Goal: Browse casually: Explore the website without a specific task or goal

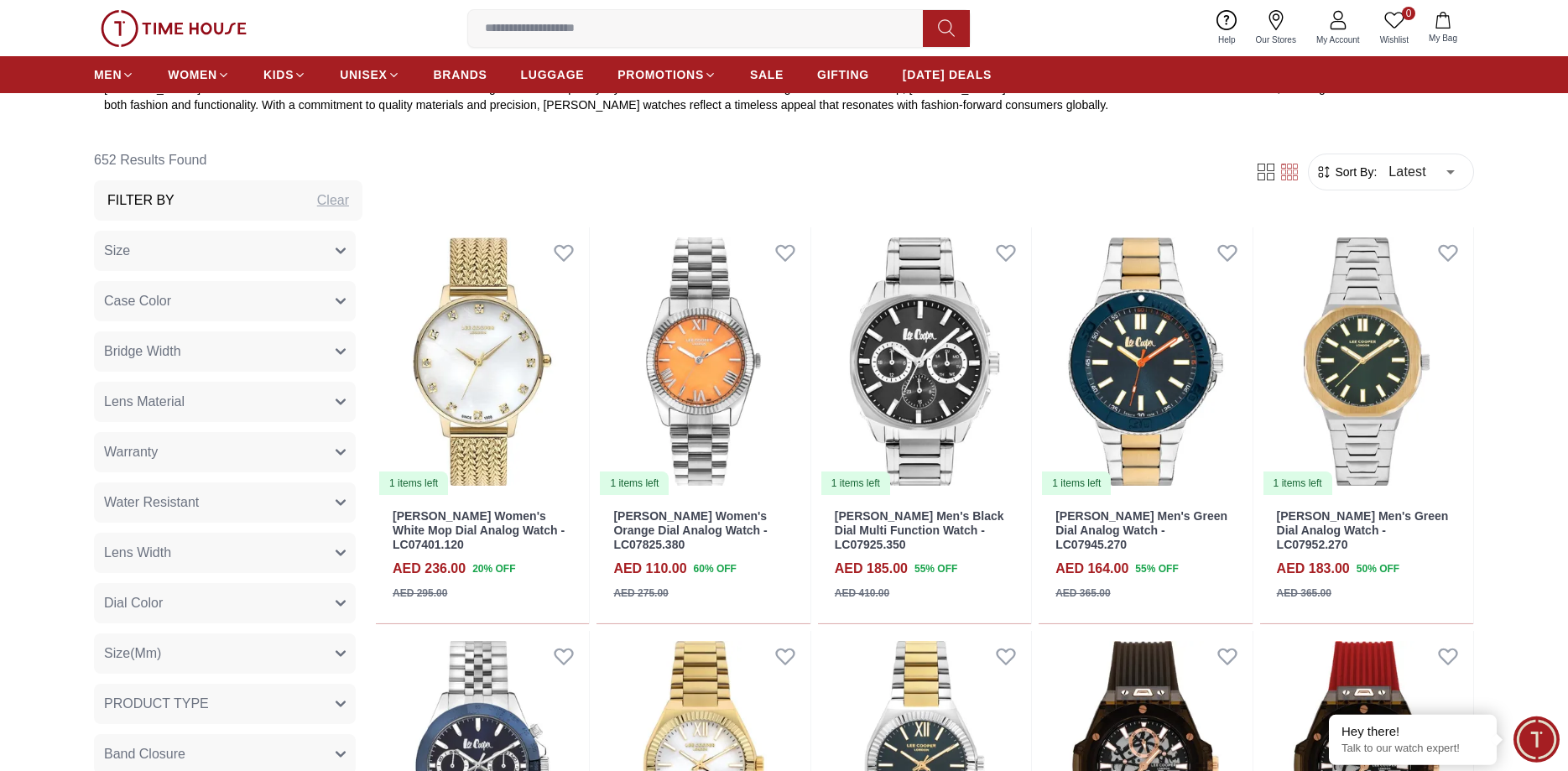
scroll to position [770, 0]
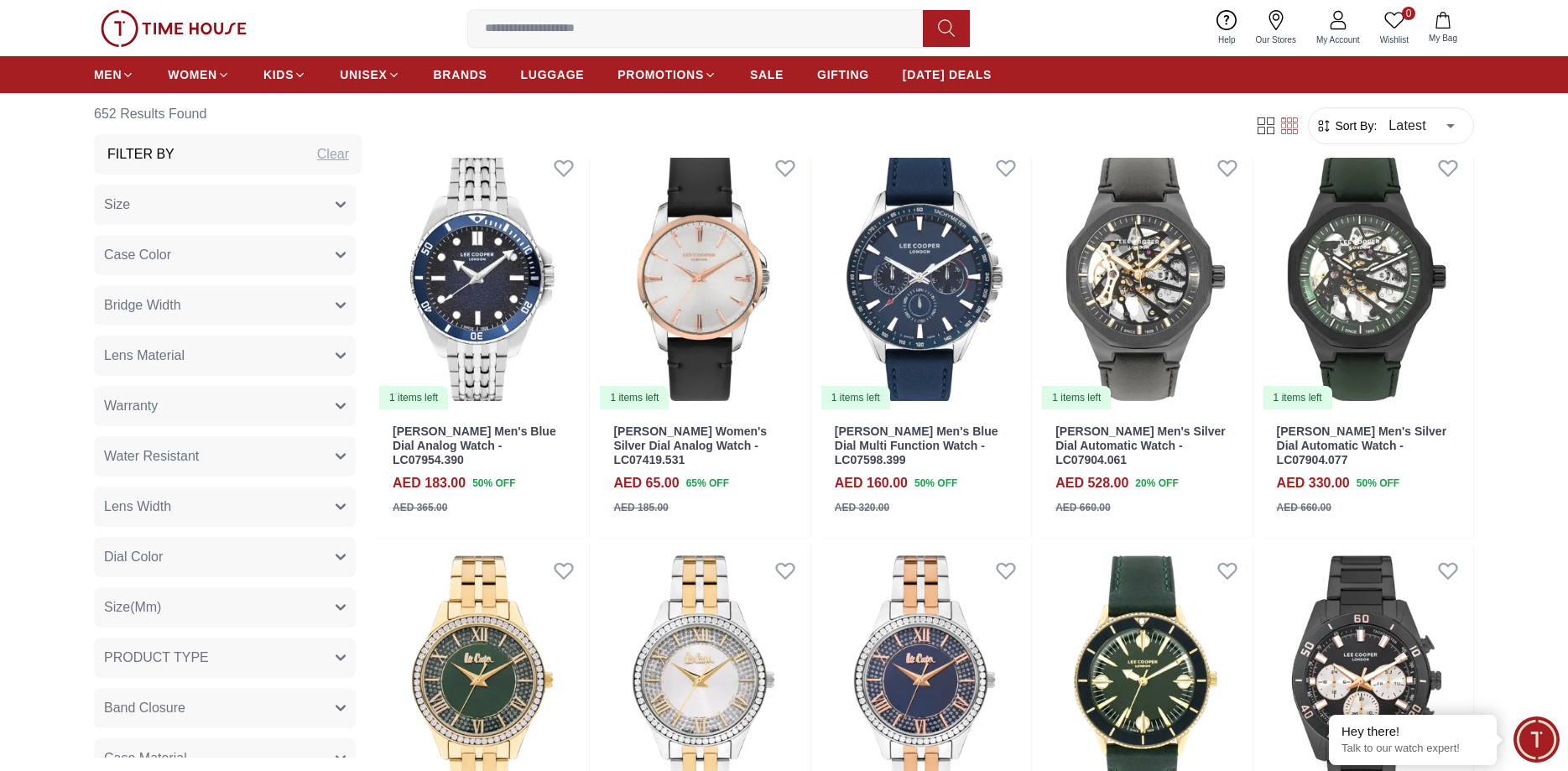
scroll to position [3336, 0]
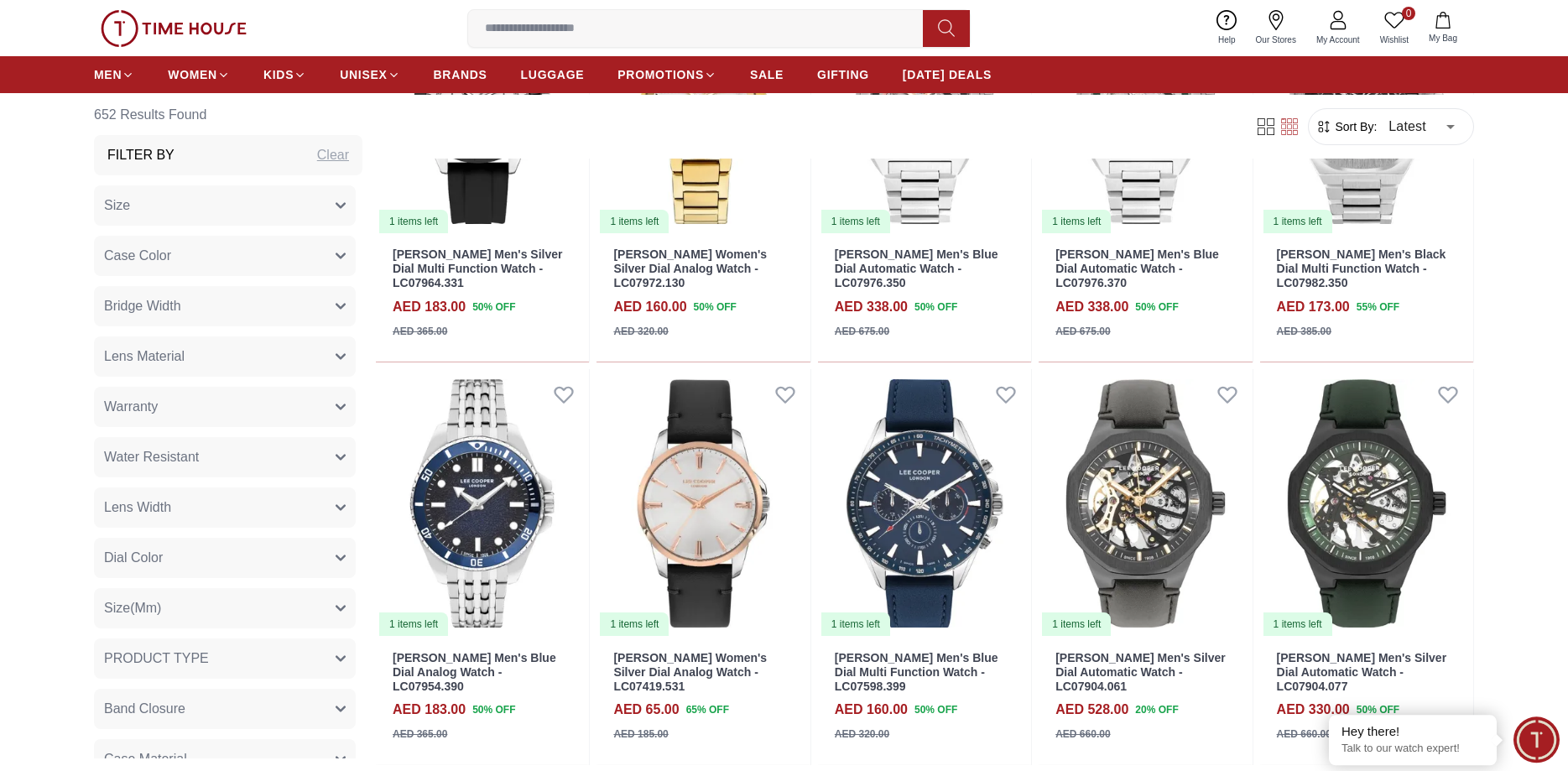
scroll to position [2995, 0]
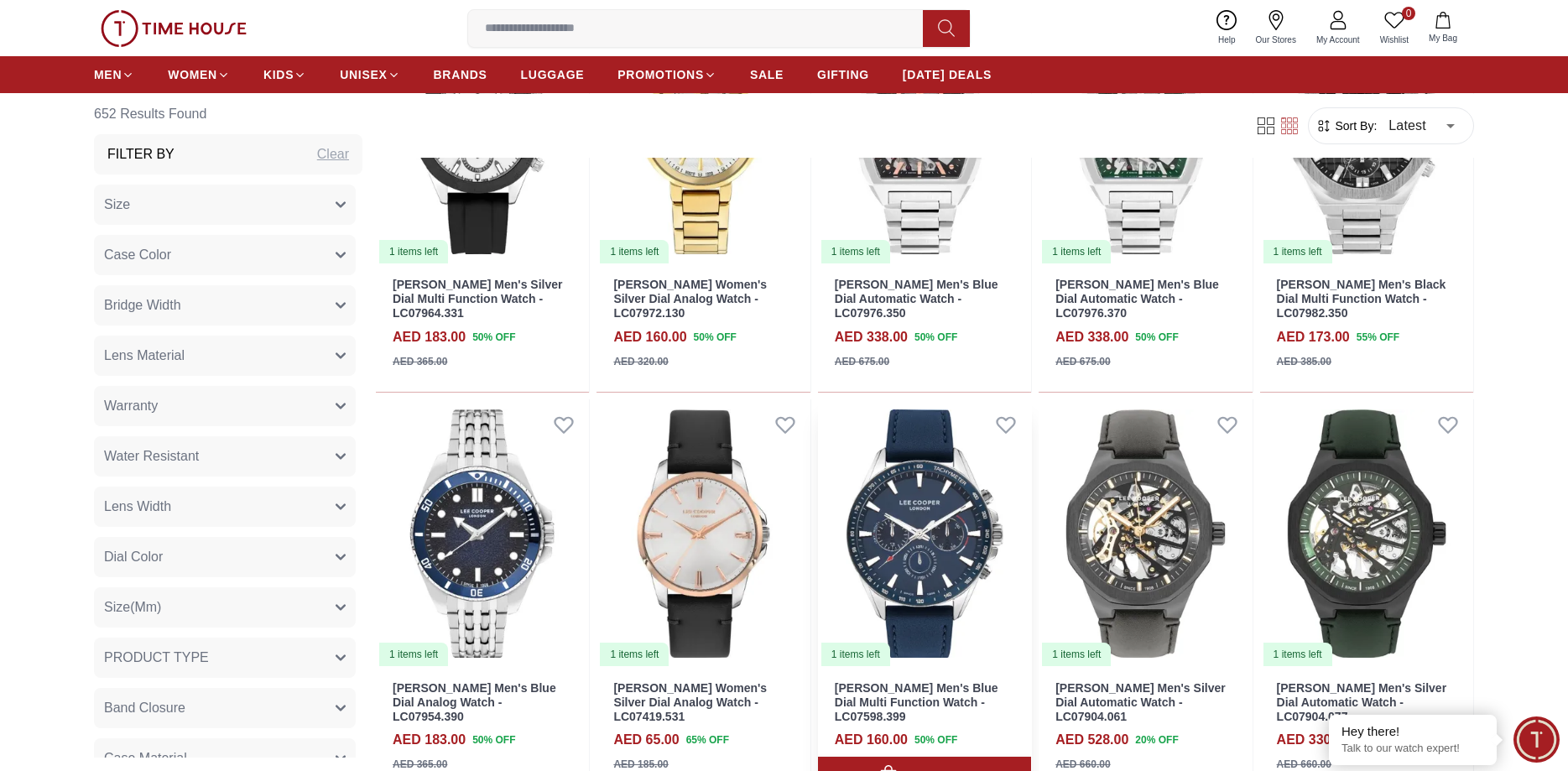
click at [938, 417] on img at bounding box center [925, 533] width 213 height 268
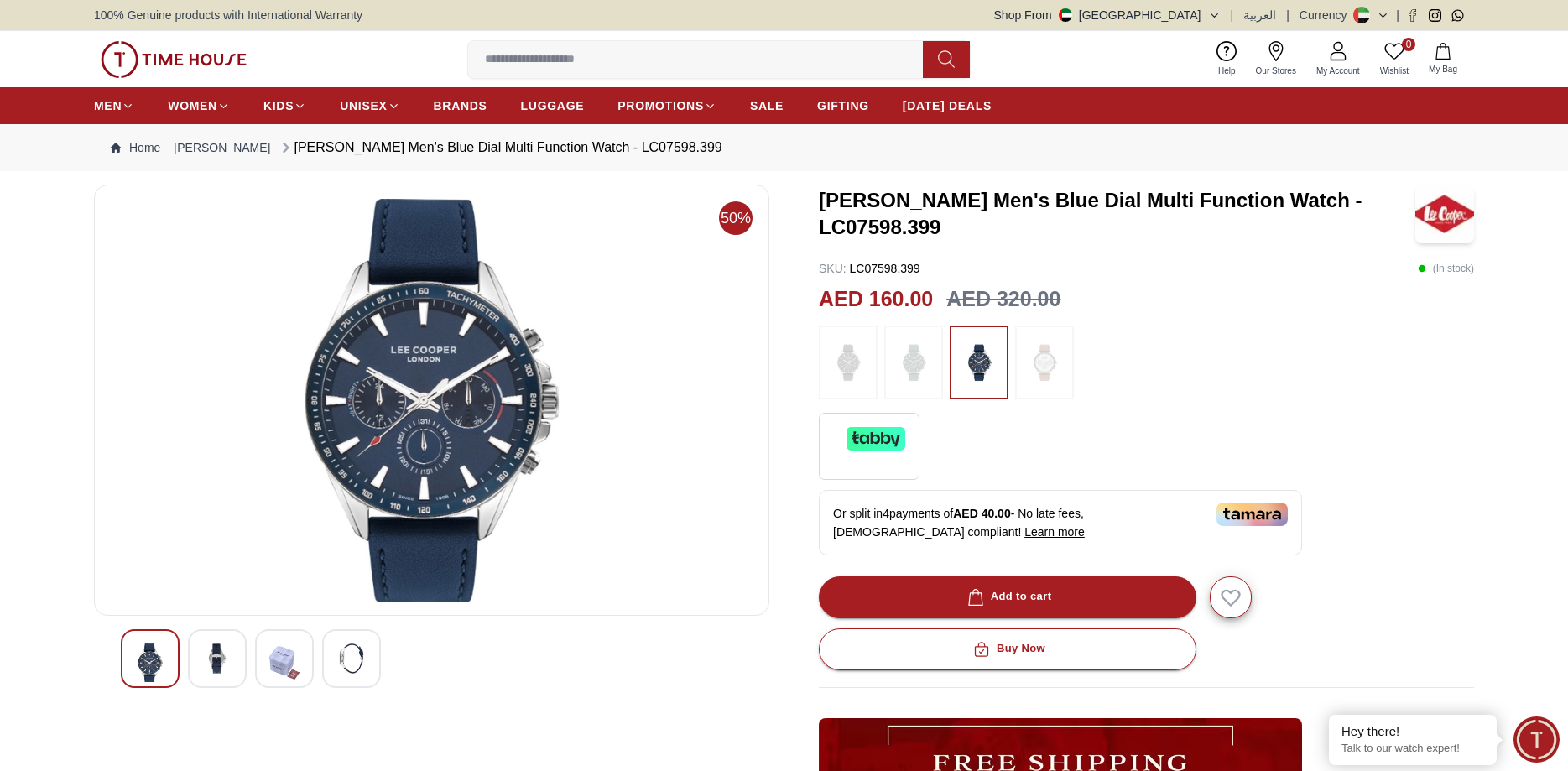
click at [213, 656] on img at bounding box center [217, 658] width 30 height 30
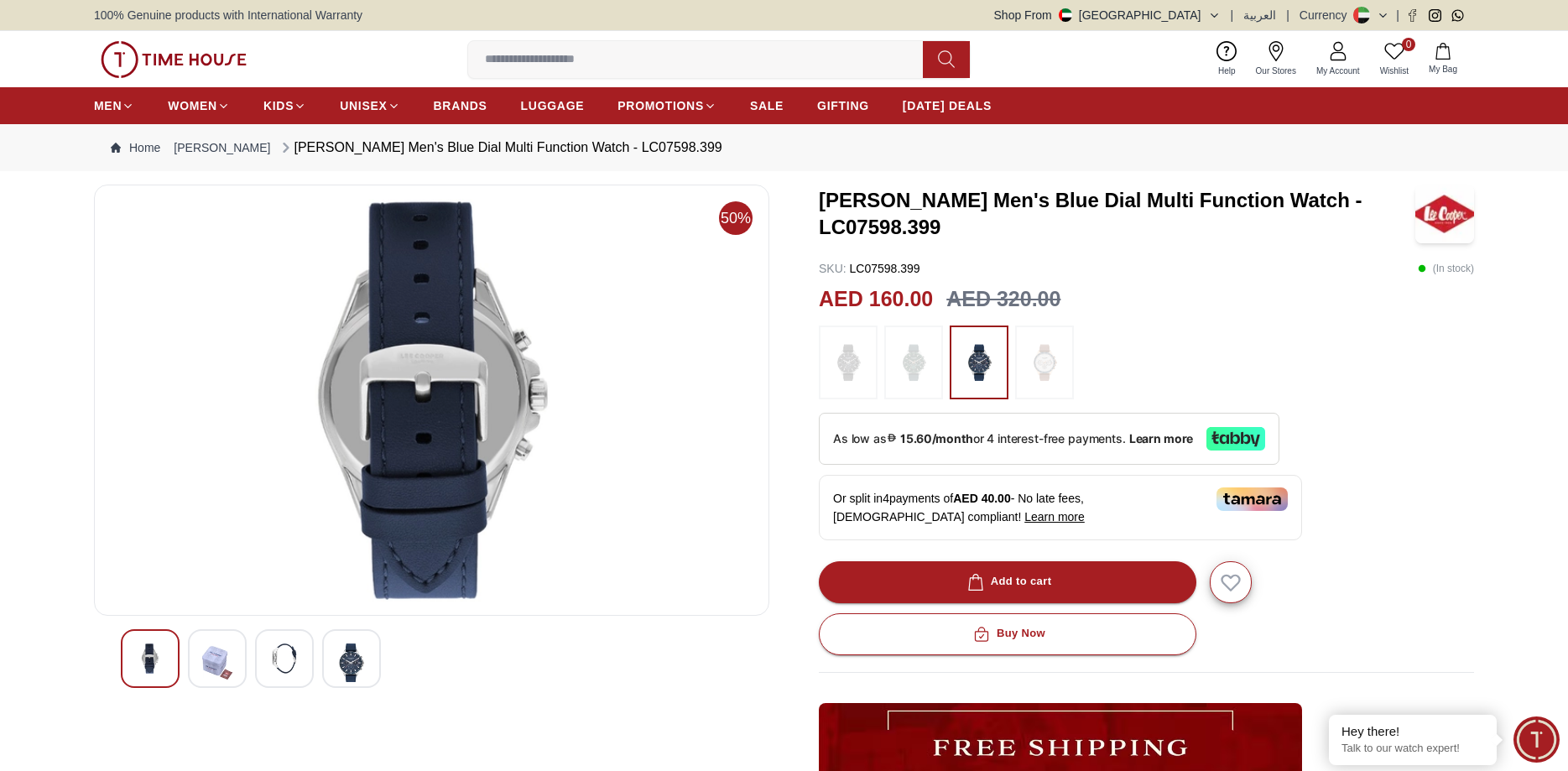
click at [289, 656] on img at bounding box center [284, 658] width 30 height 30
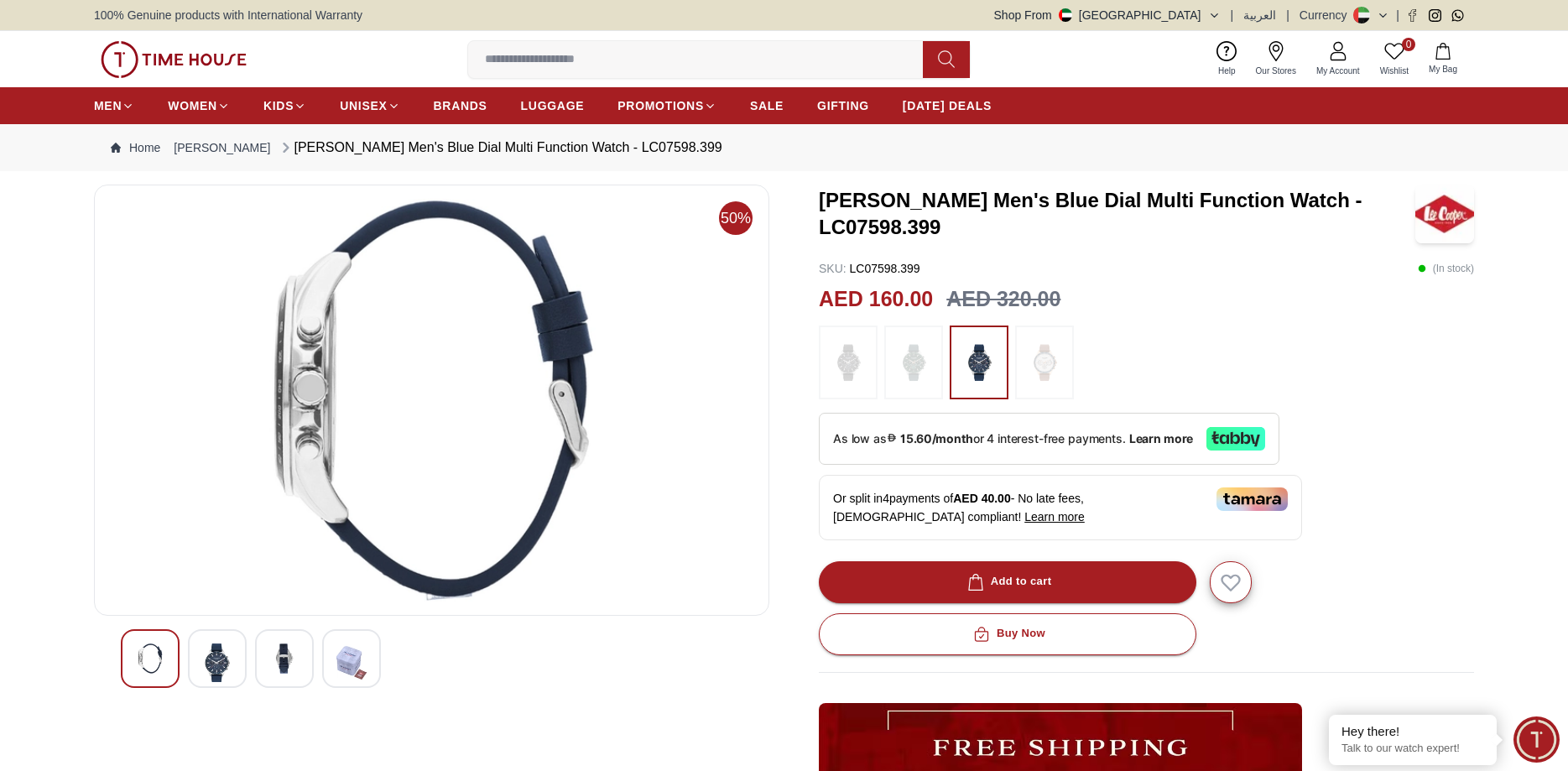
click at [350, 656] on img at bounding box center [351, 662] width 30 height 38
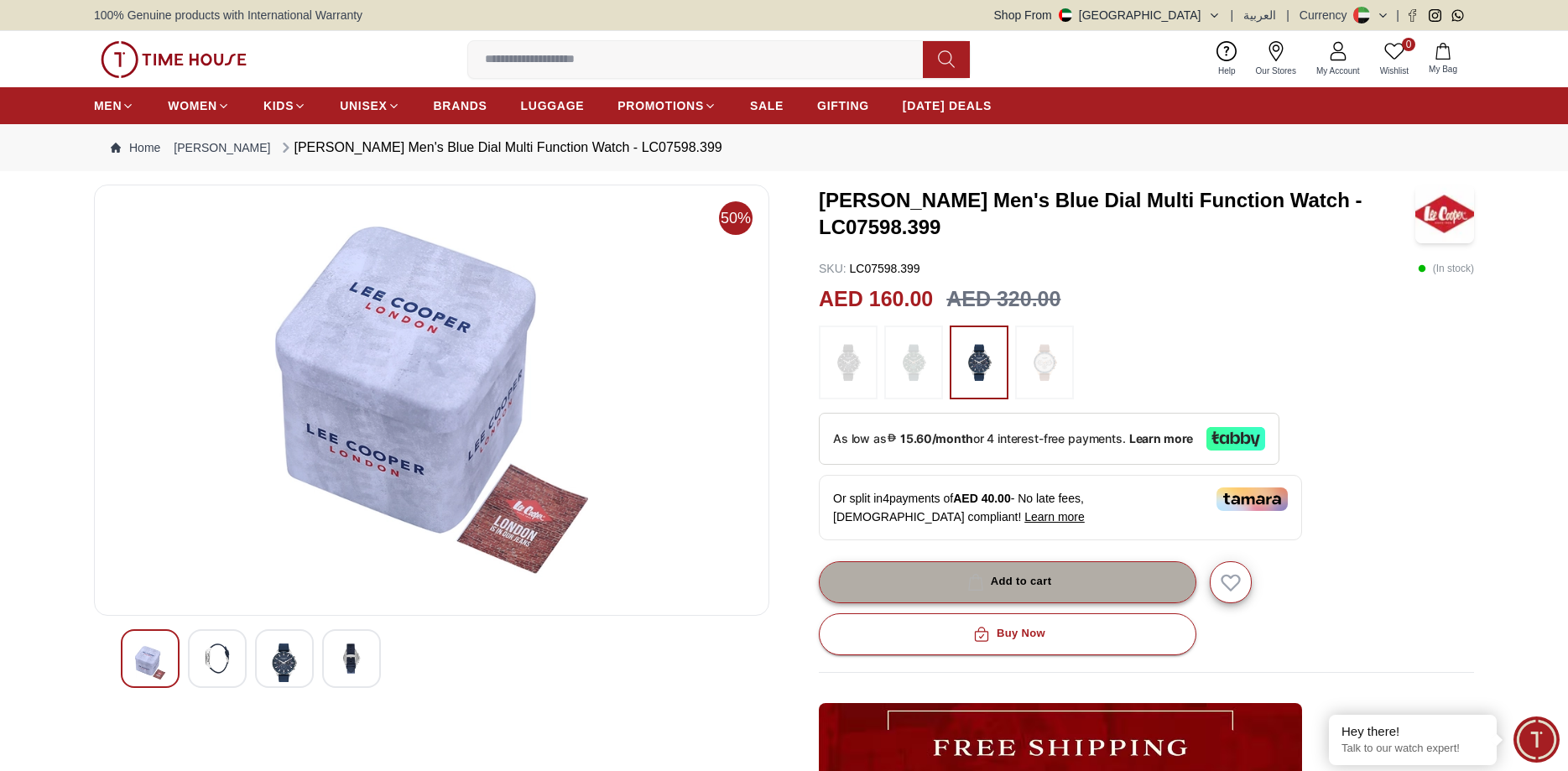
click at [1014, 585] on div "Add to cart" at bounding box center [1008, 582] width 88 height 20
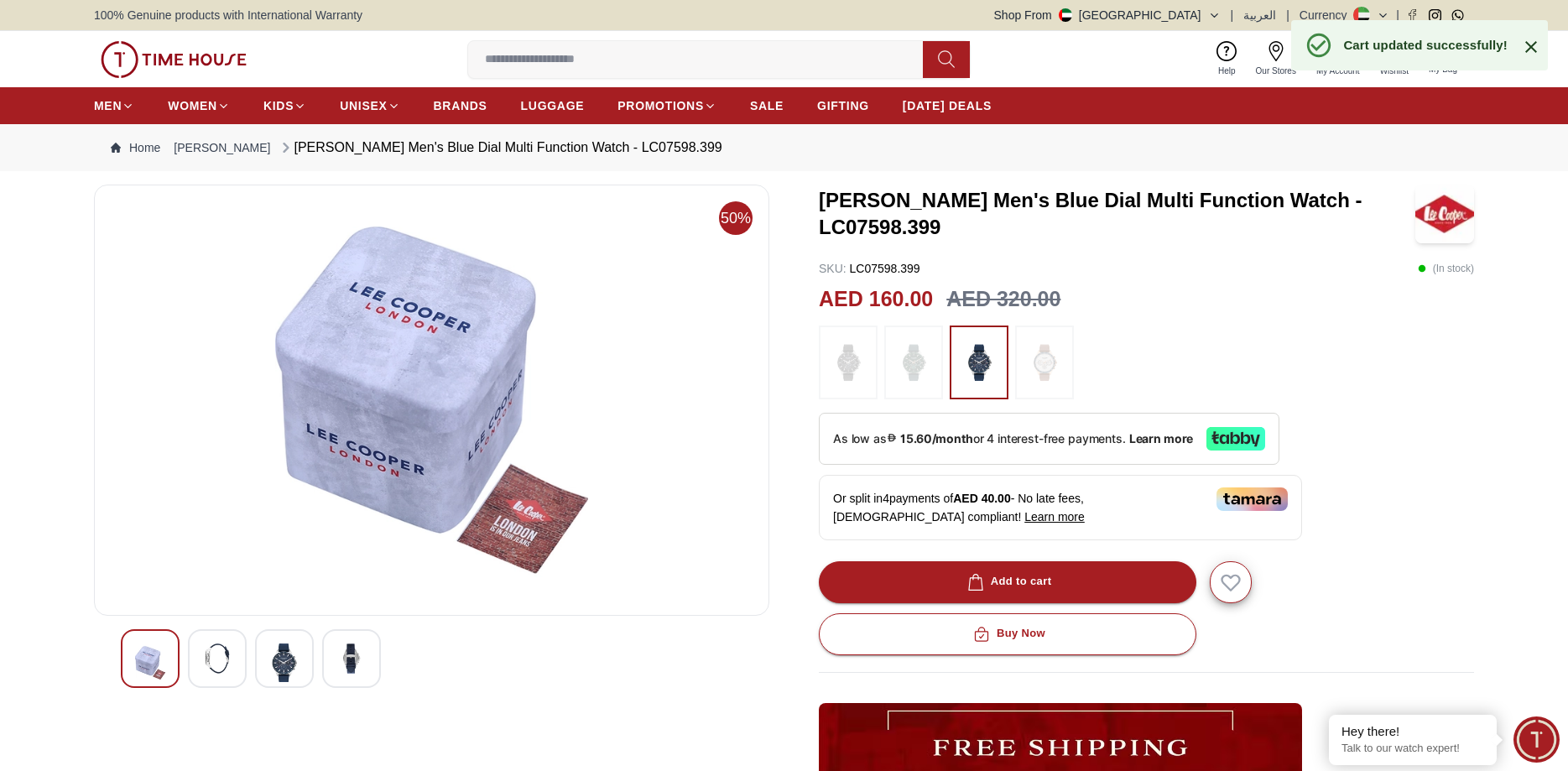
click at [1533, 48] on icon at bounding box center [1532, 47] width 12 height 12
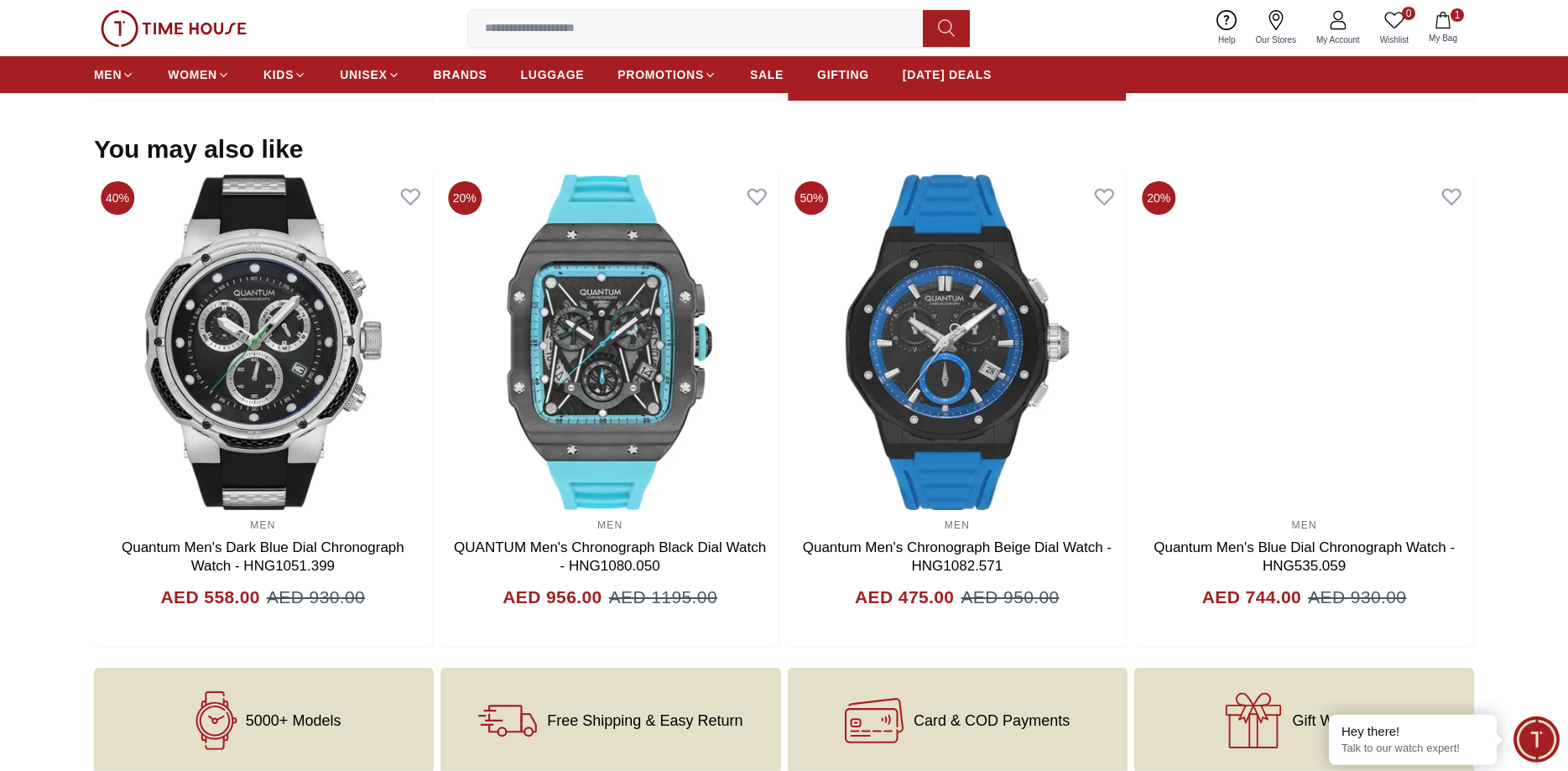
scroll to position [1626, 0]
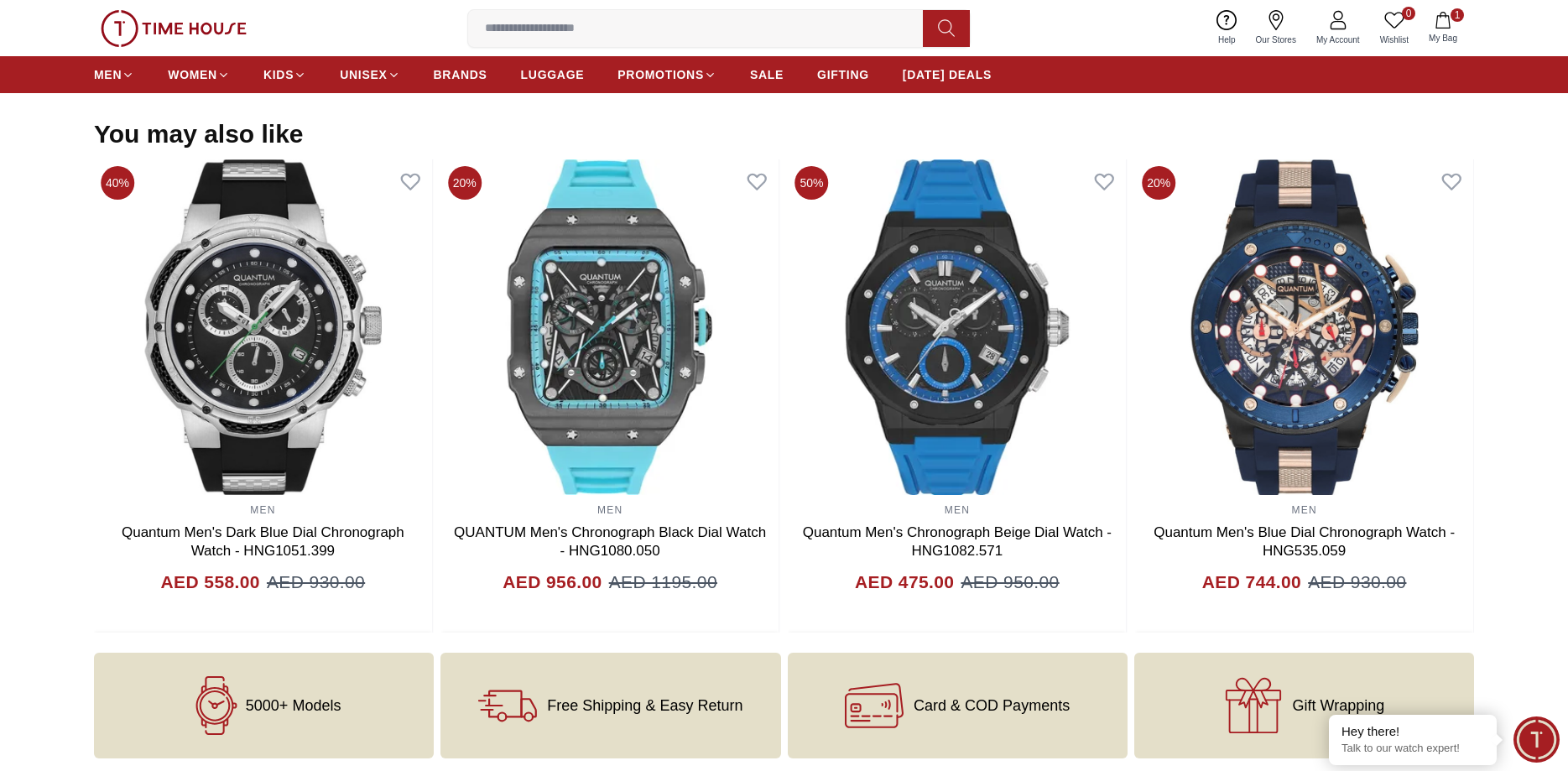
scroll to position [2290, 0]
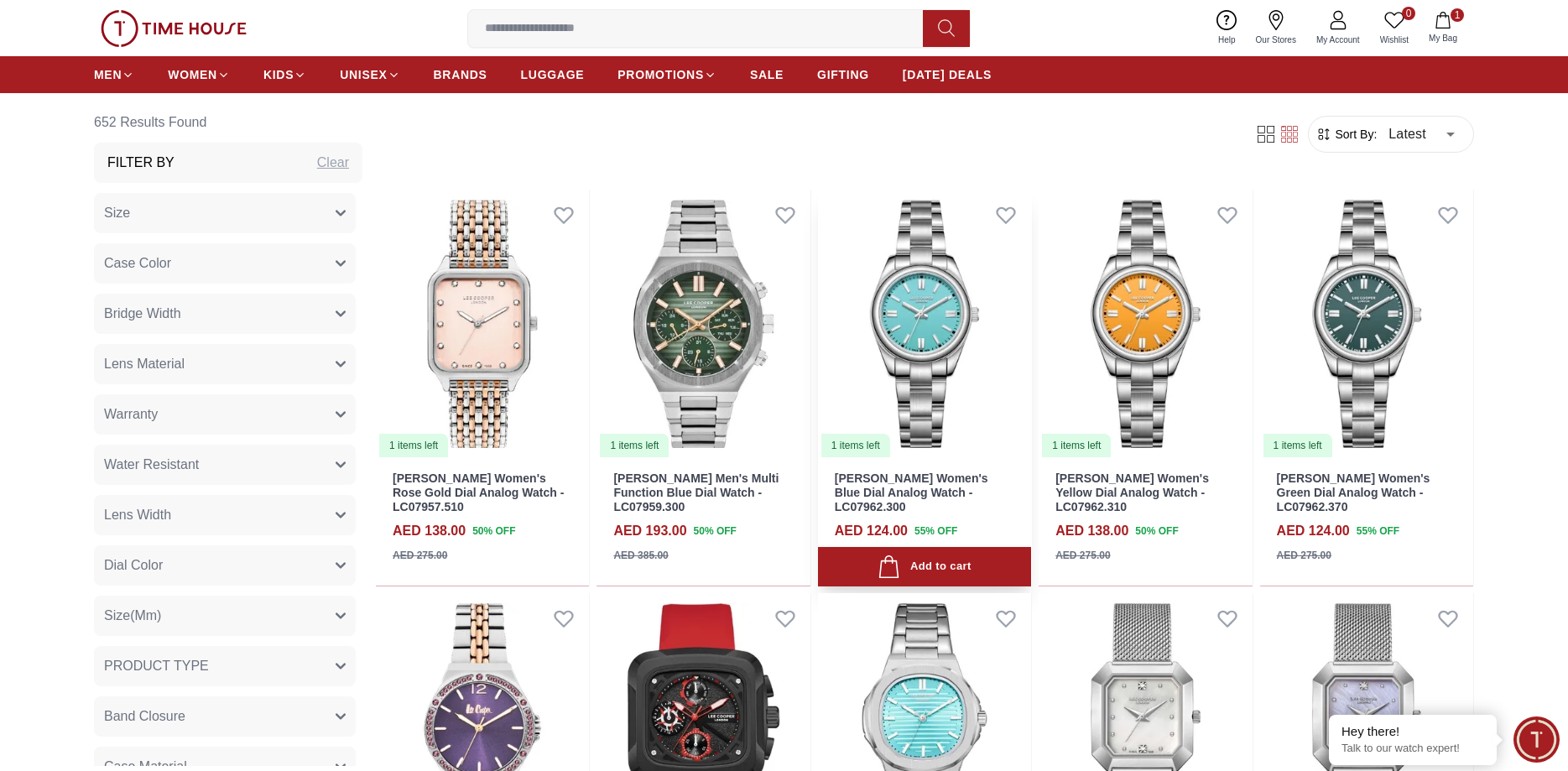
scroll to position [1026, 0]
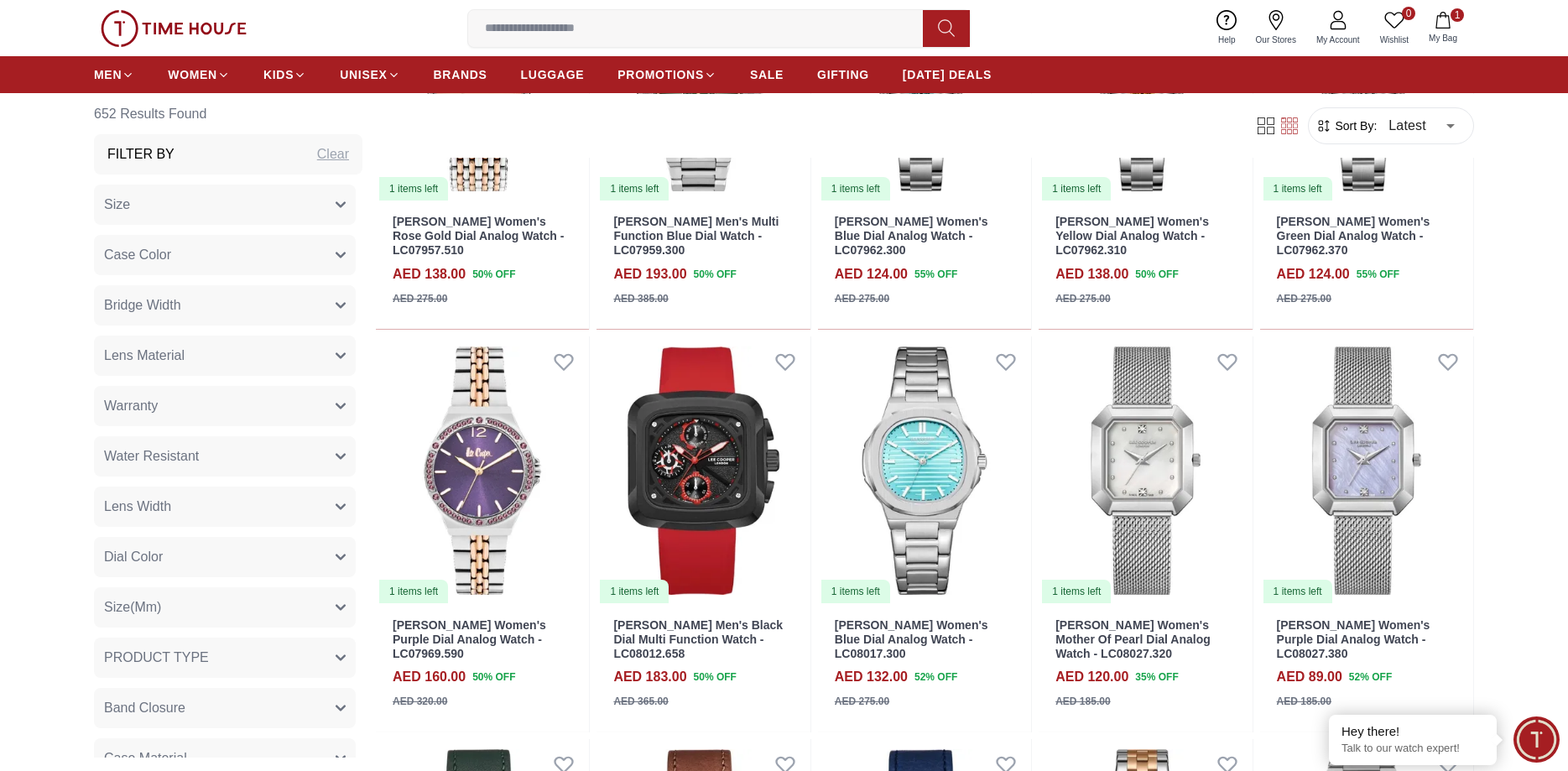
click at [173, 359] on span "Lens Material" at bounding box center [144, 355] width 80 height 21
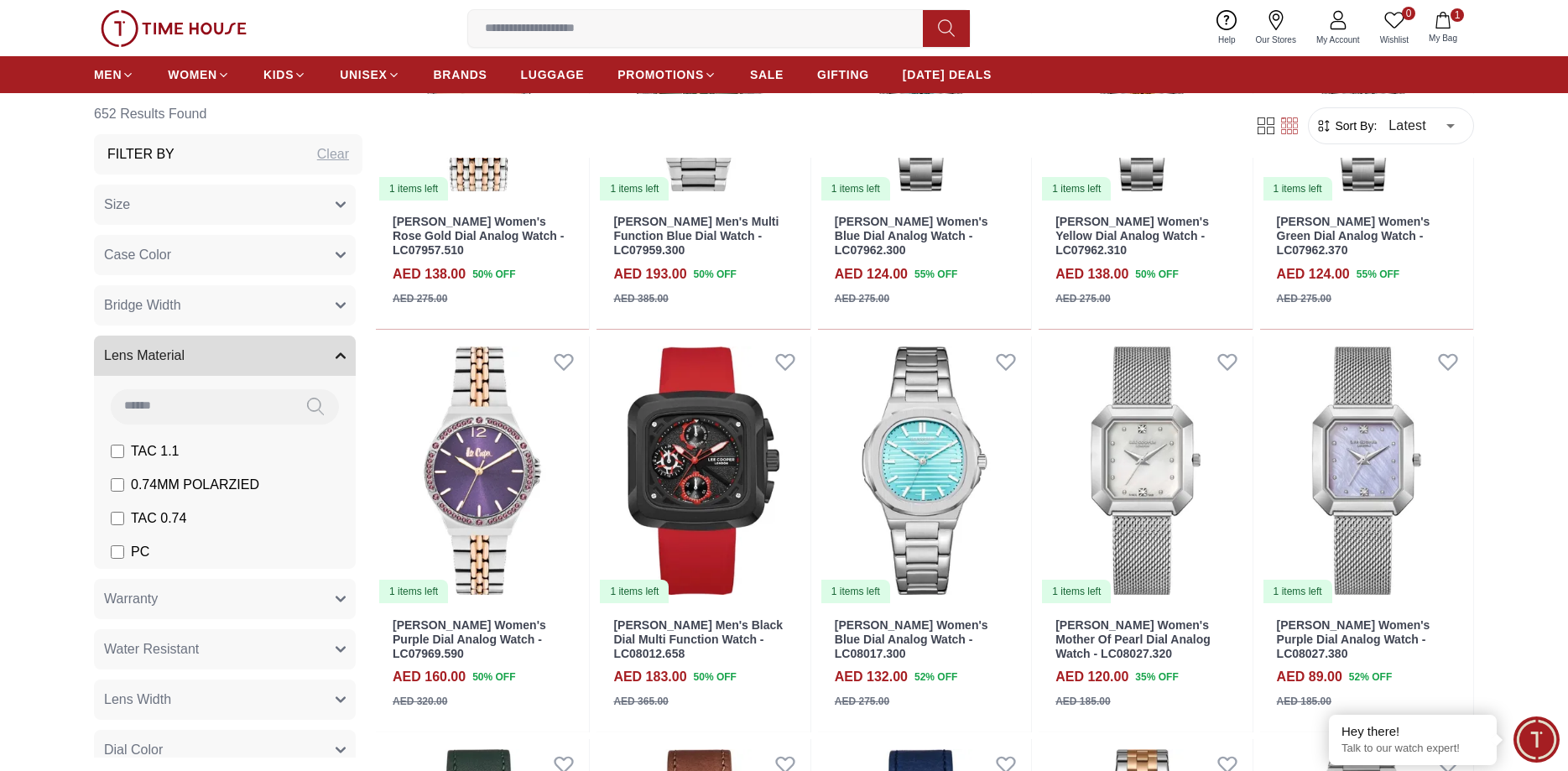
click at [170, 301] on span "Bridge Width" at bounding box center [142, 305] width 77 height 21
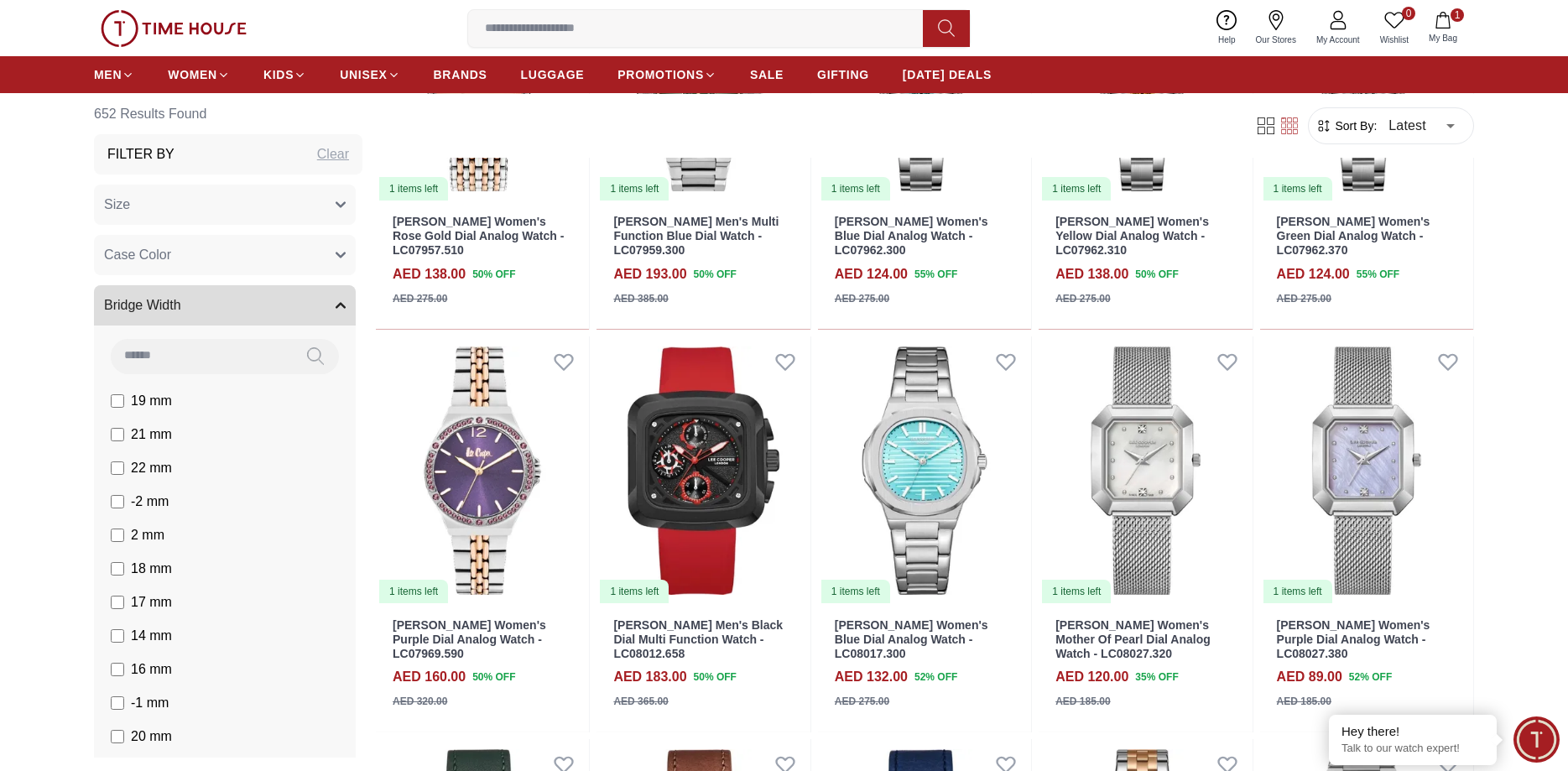
click at [149, 262] on span "Case Color" at bounding box center [137, 254] width 68 height 21
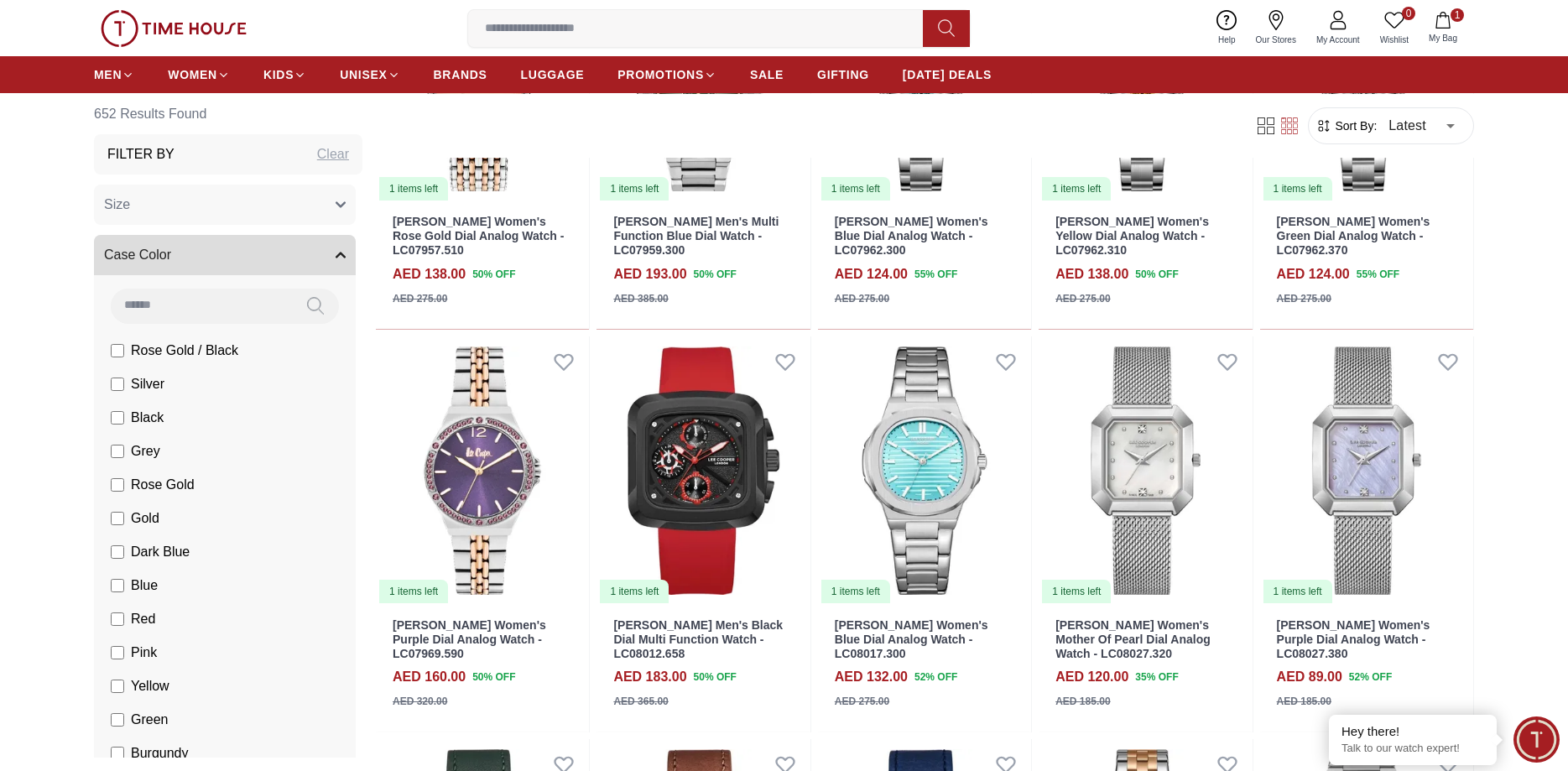
click at [179, 211] on button "Size" at bounding box center [224, 204] width 261 height 40
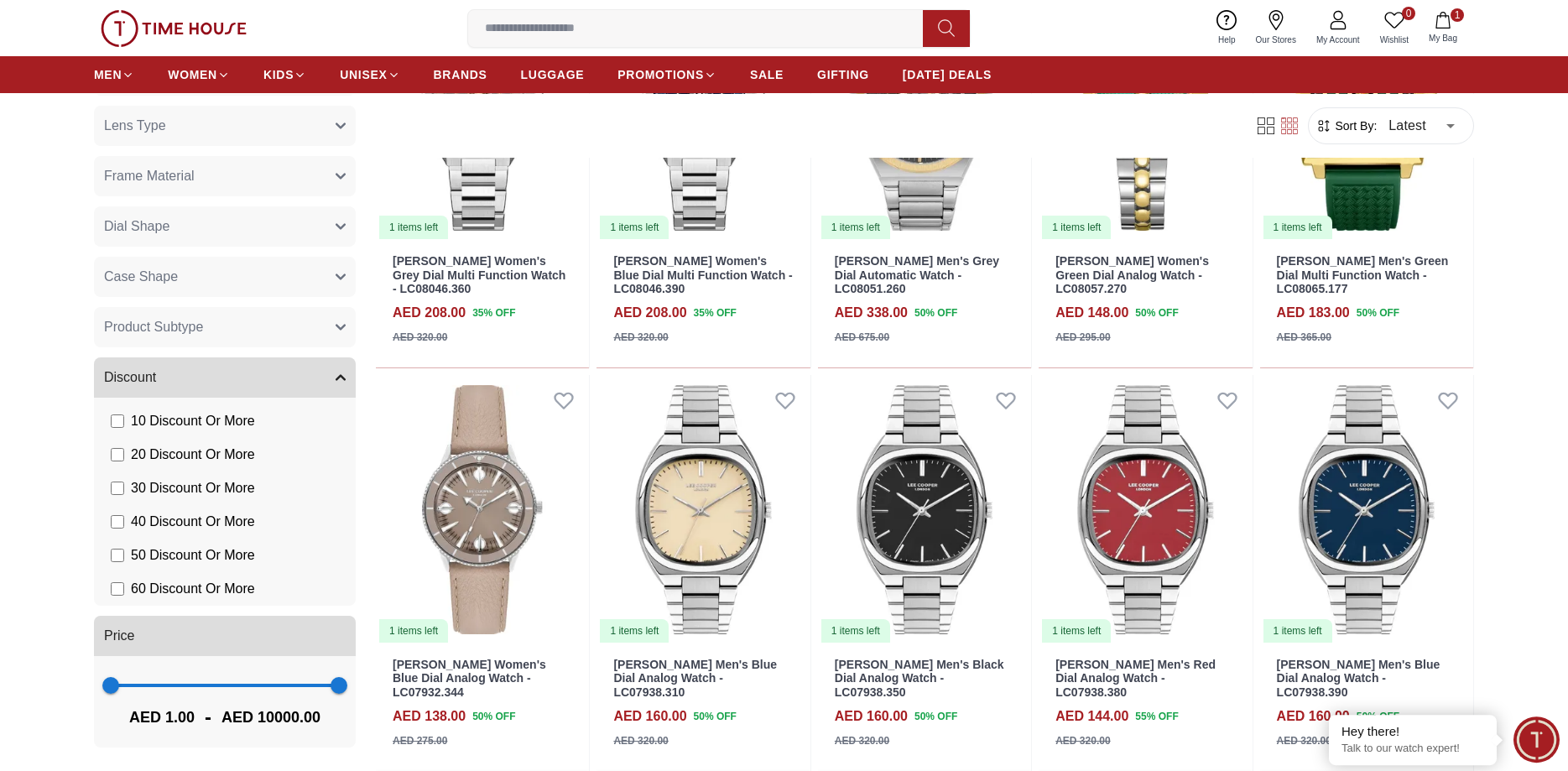
scroll to position [2225, 0]
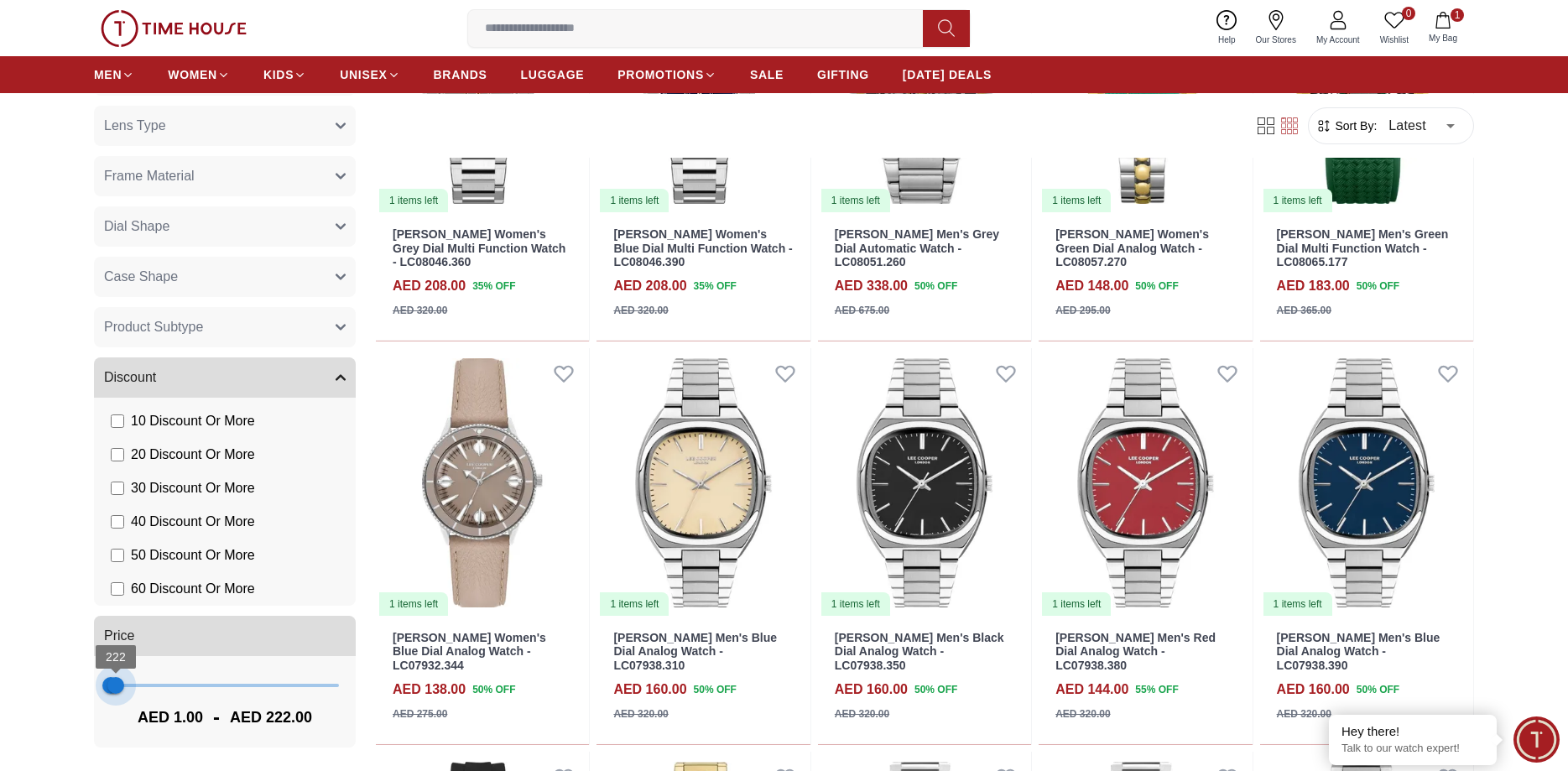
type input "**"
drag, startPoint x: 336, startPoint y: 684, endPoint x: 113, endPoint y: 691, distance: 223.1
click at [113, 691] on span "75" at bounding box center [112, 685] width 17 height 17
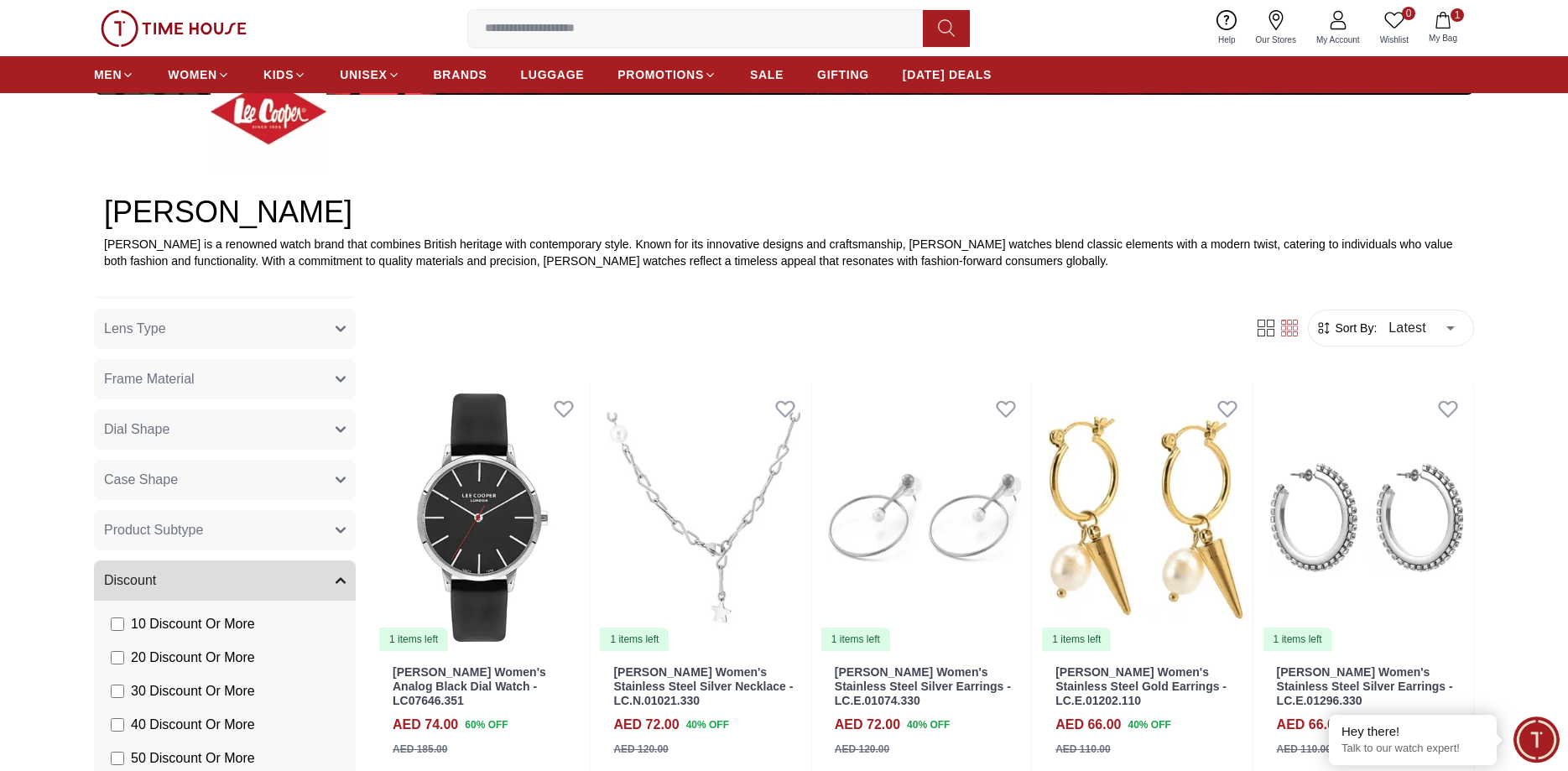
scroll to position [770, 0]
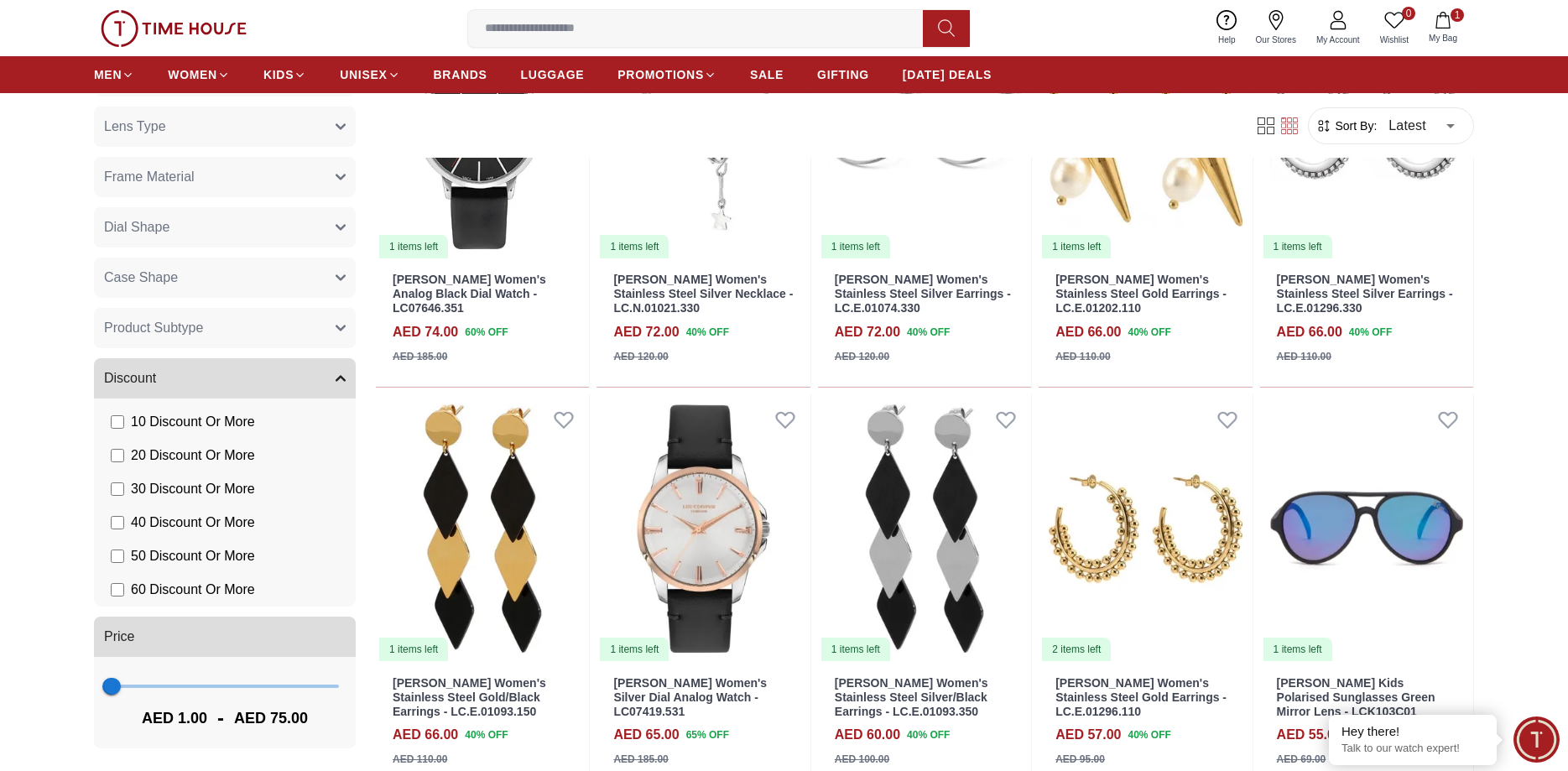
scroll to position [884, 0]
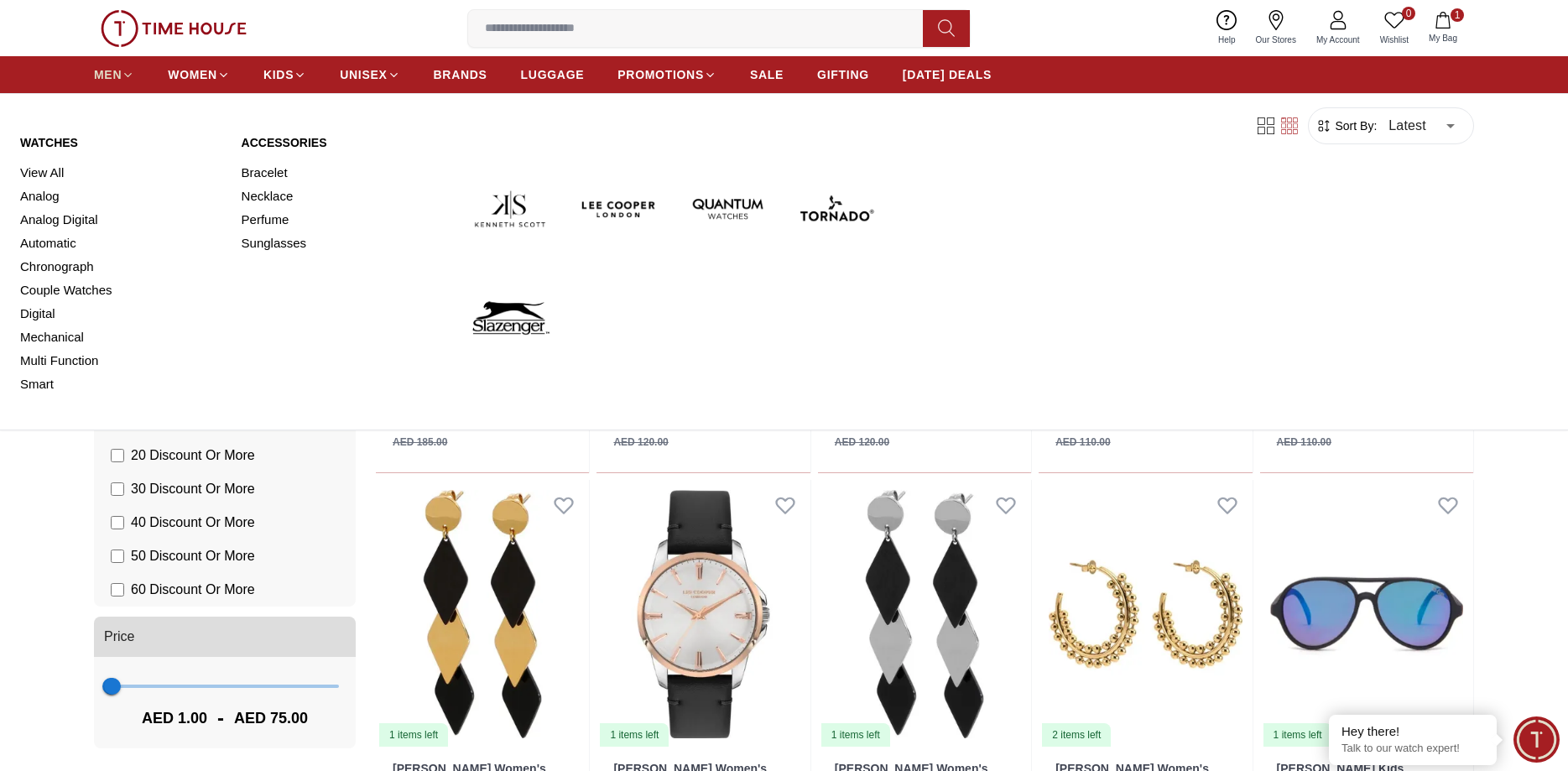
click at [111, 75] on span "MEN" at bounding box center [108, 74] width 27 height 17
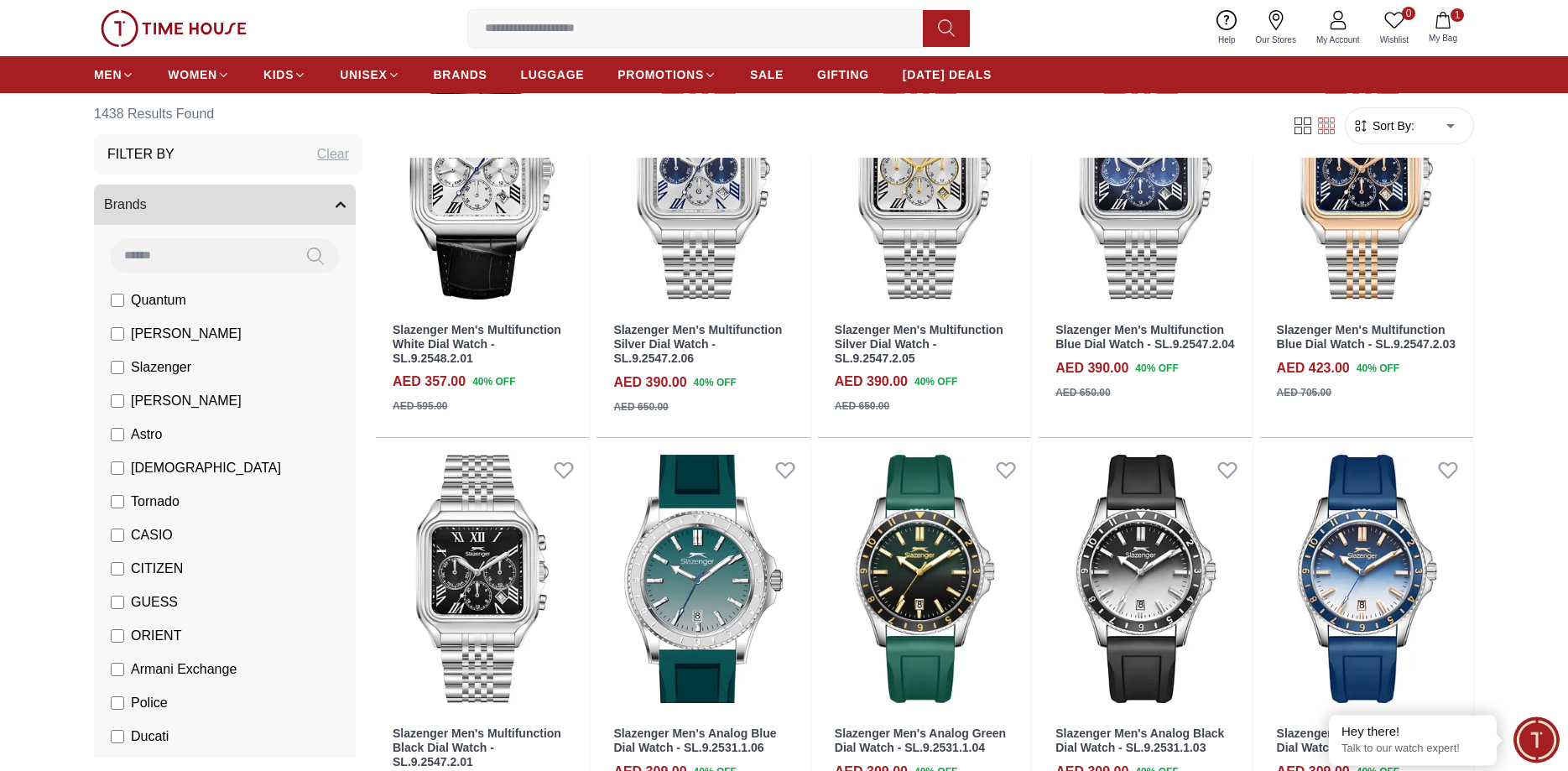
scroll to position [1112, 0]
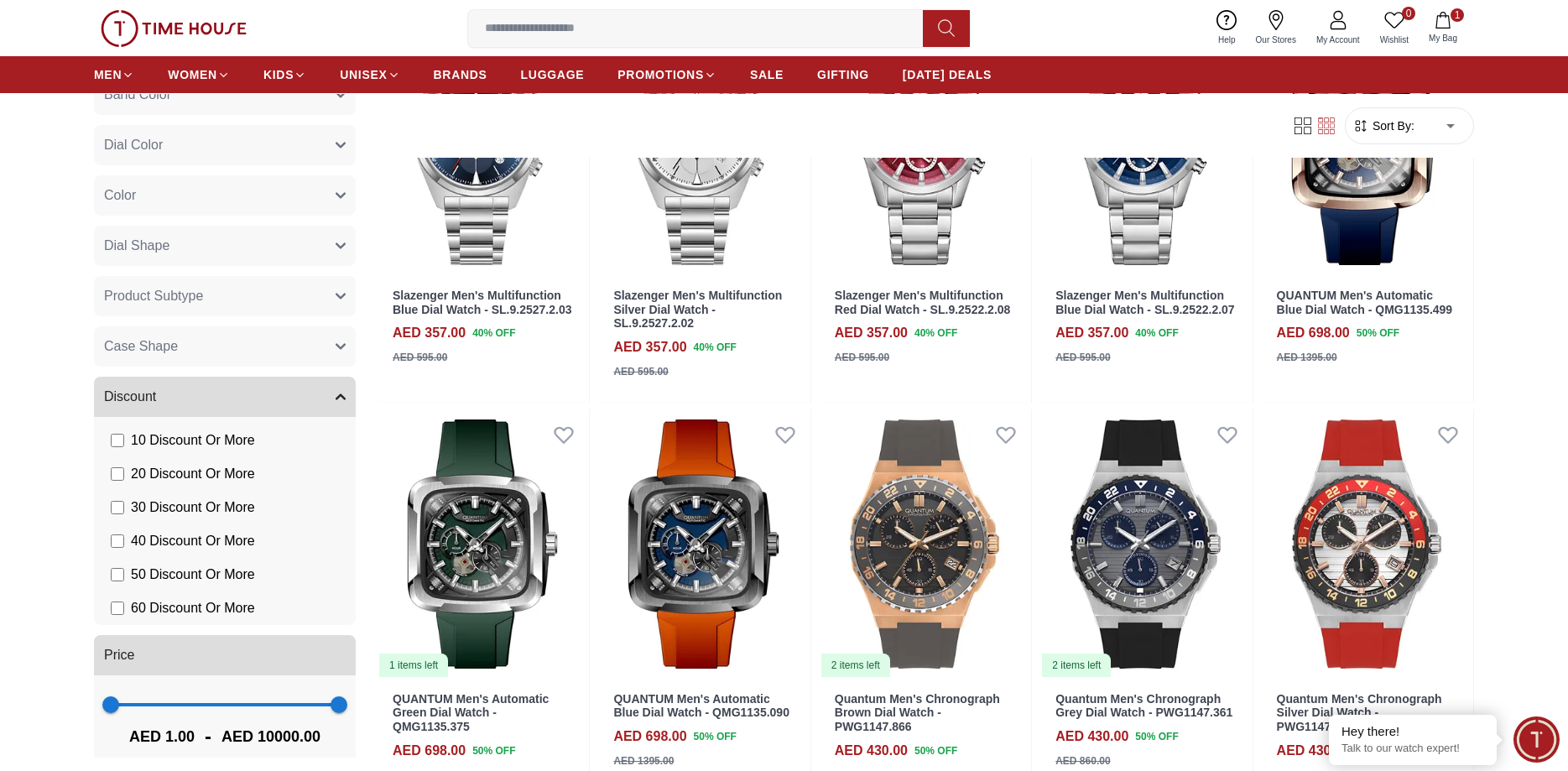
scroll to position [1429, 0]
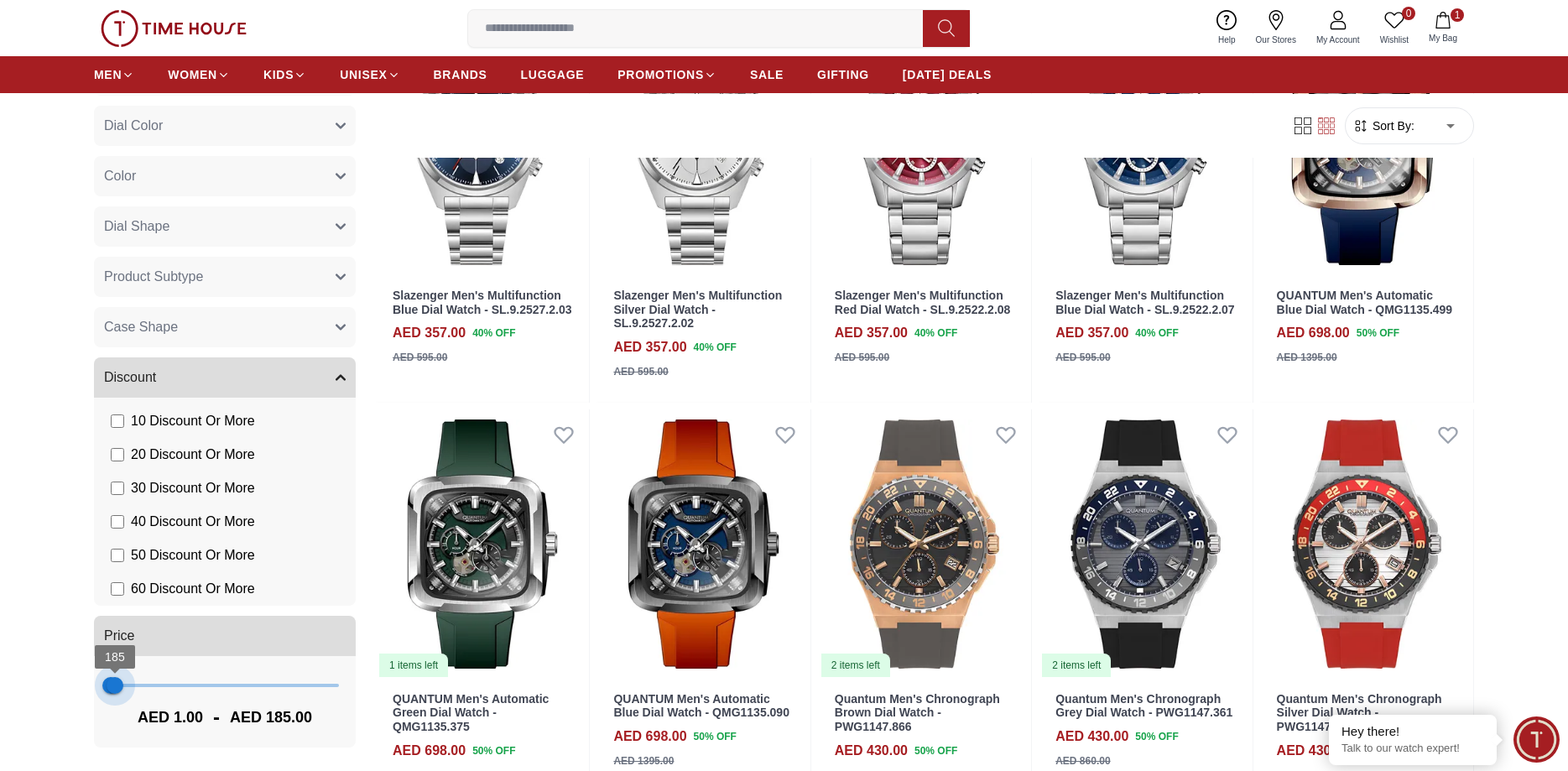
type input "***"
drag, startPoint x: 340, startPoint y: 687, endPoint x: 115, endPoint y: 692, distance: 225.1
click at [115, 692] on span "148" at bounding box center [114, 685] width 17 height 17
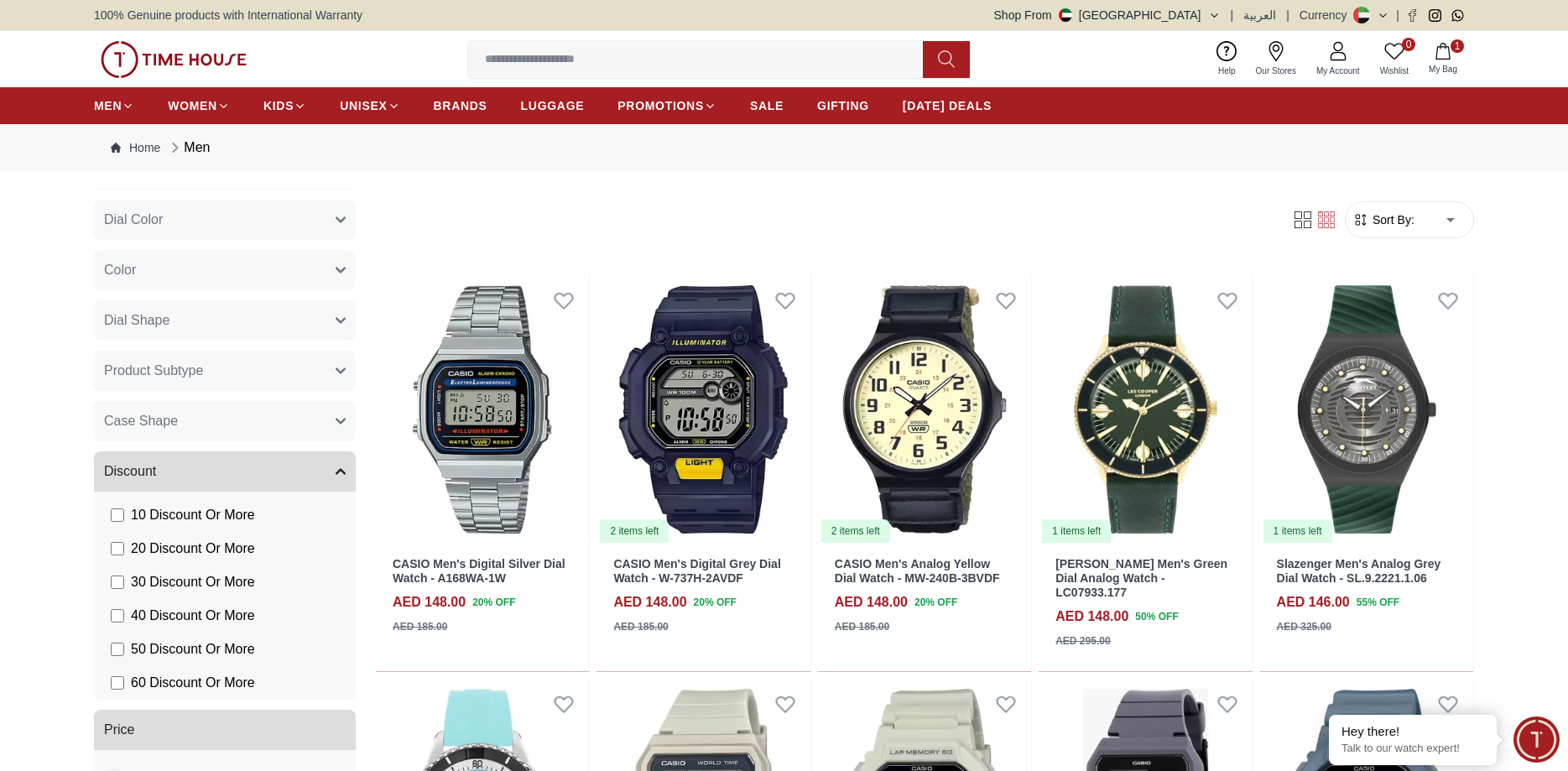
scroll to position [892, 0]
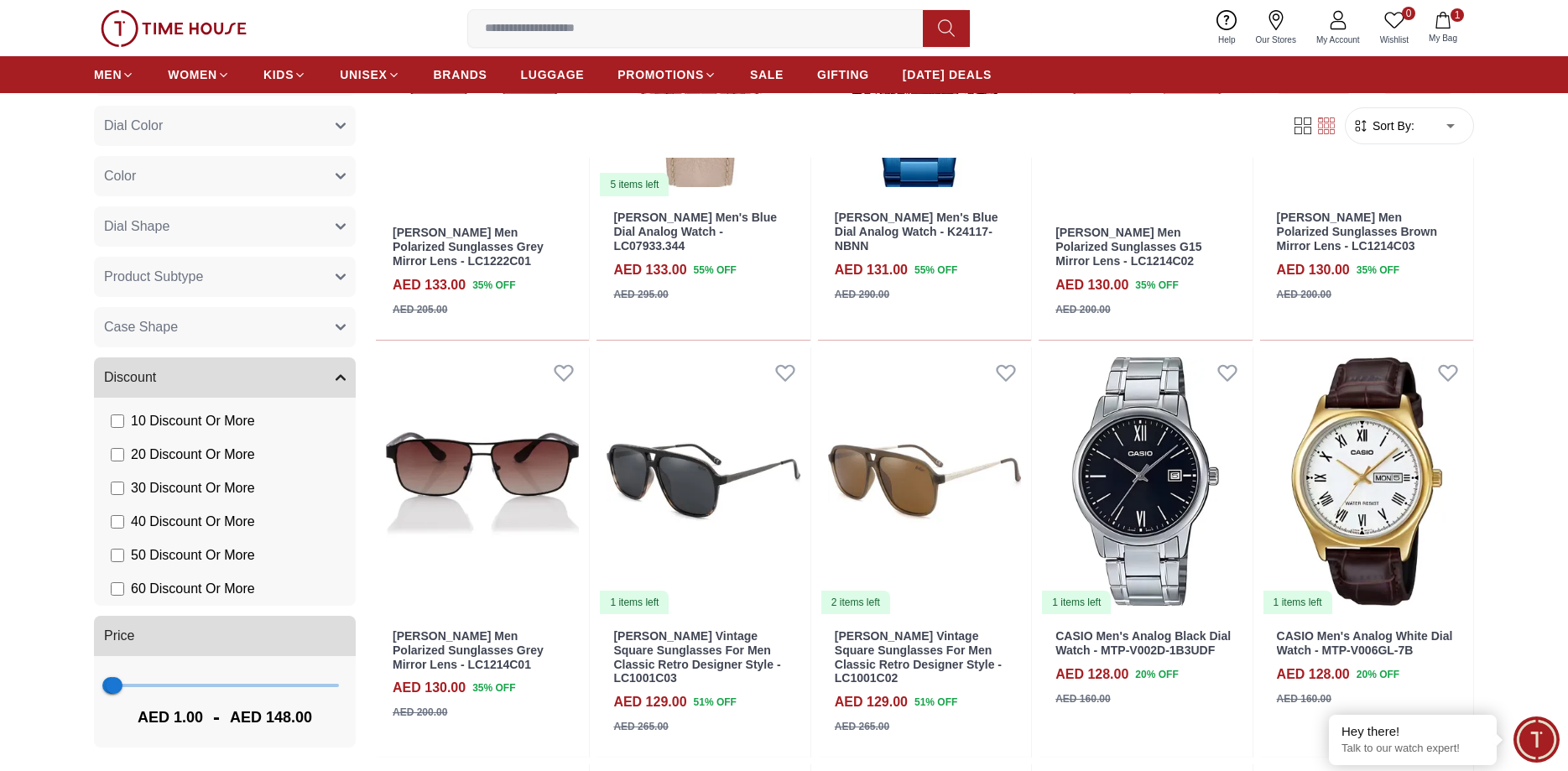
scroll to position [4364, 0]
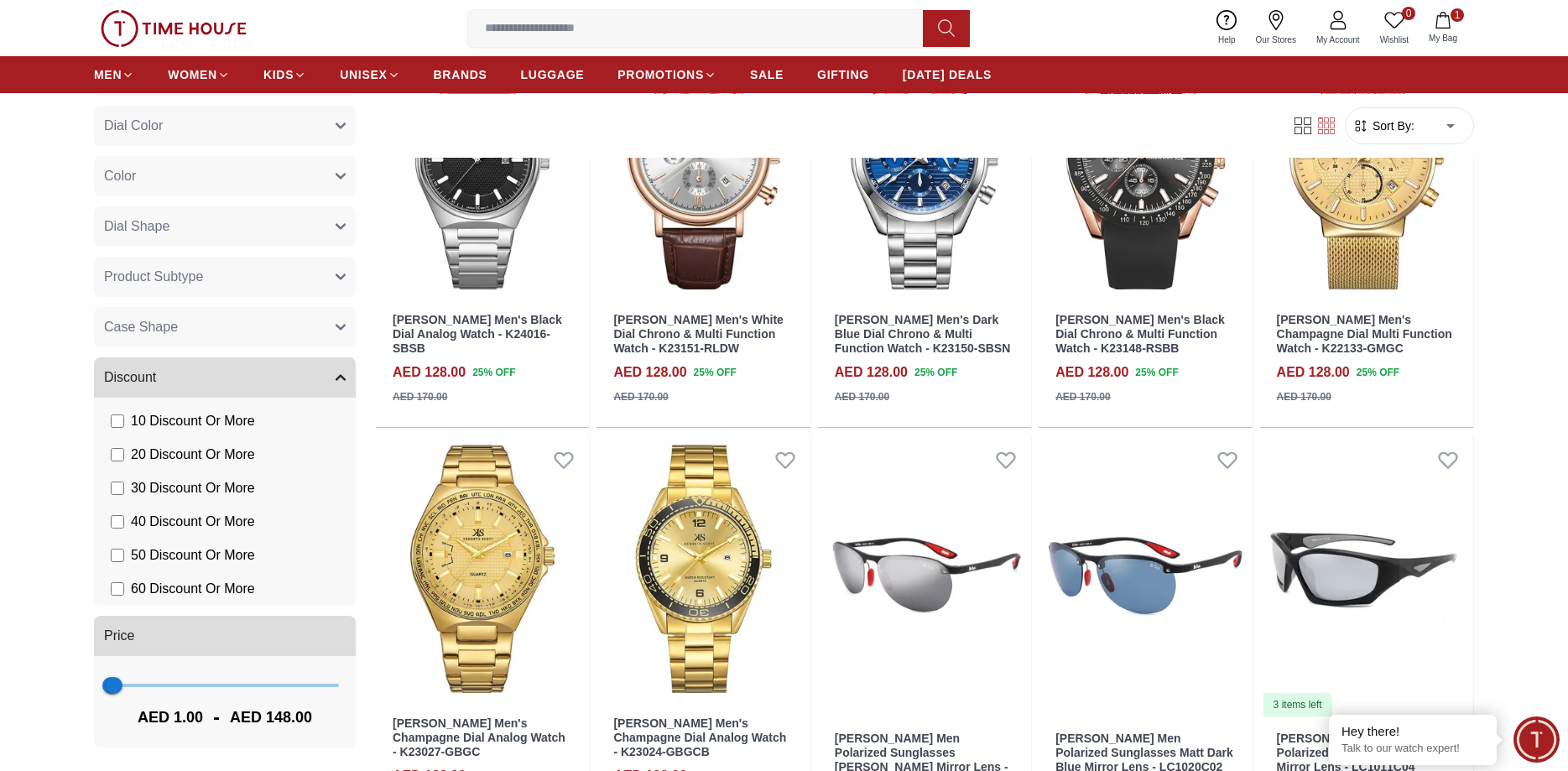
scroll to position [5989, 0]
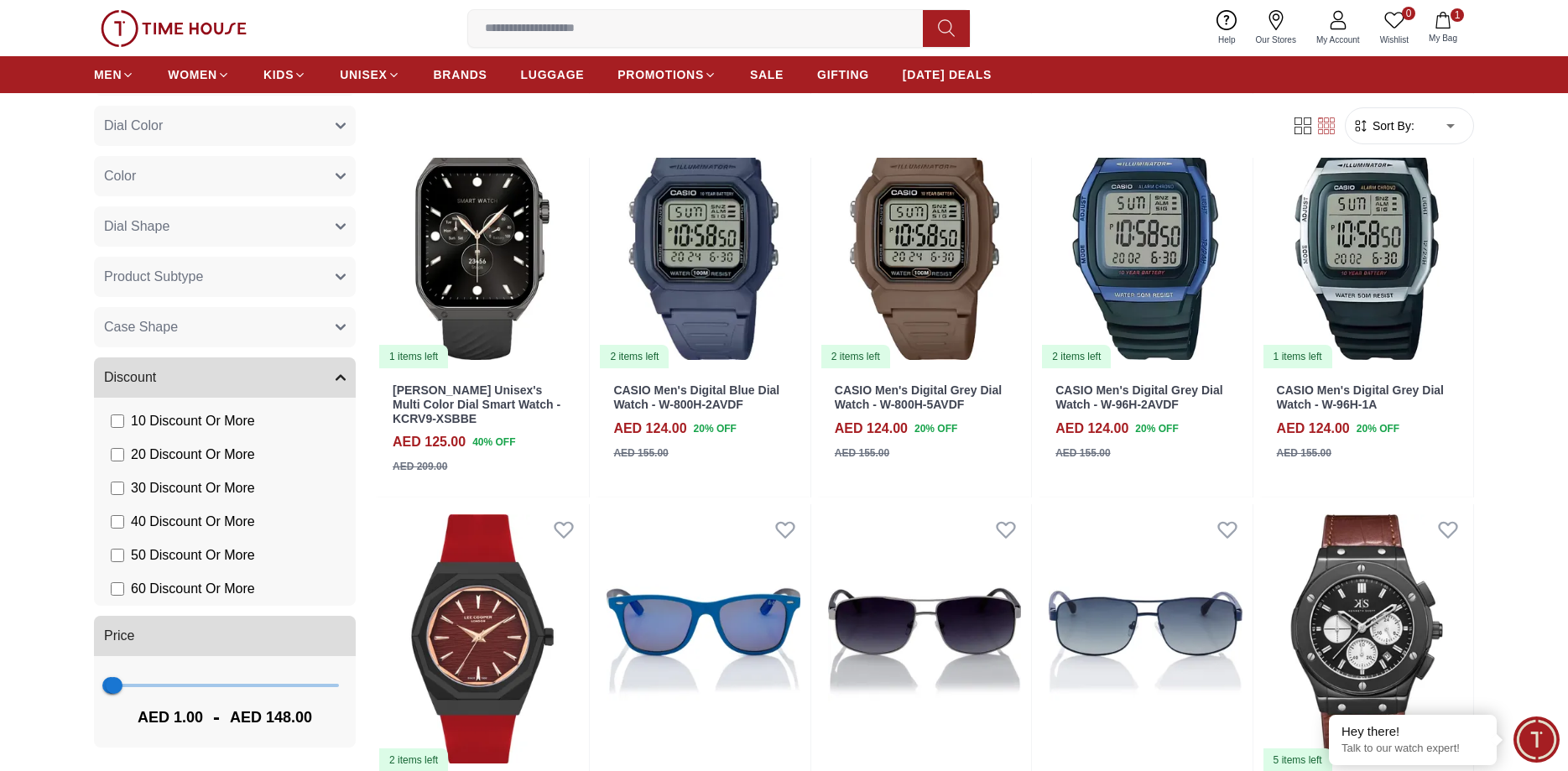
scroll to position [7188, 0]
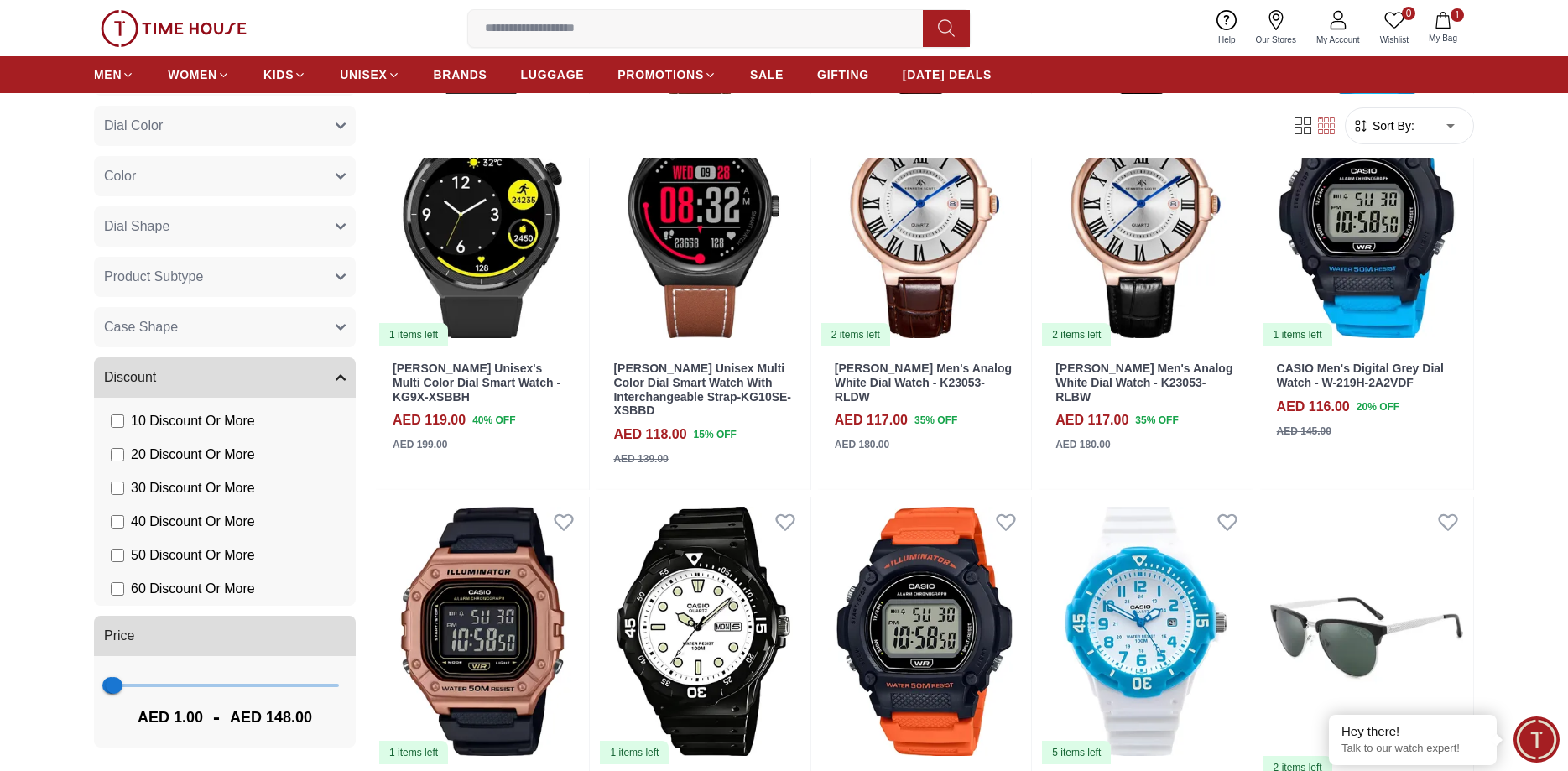
scroll to position [9155, 0]
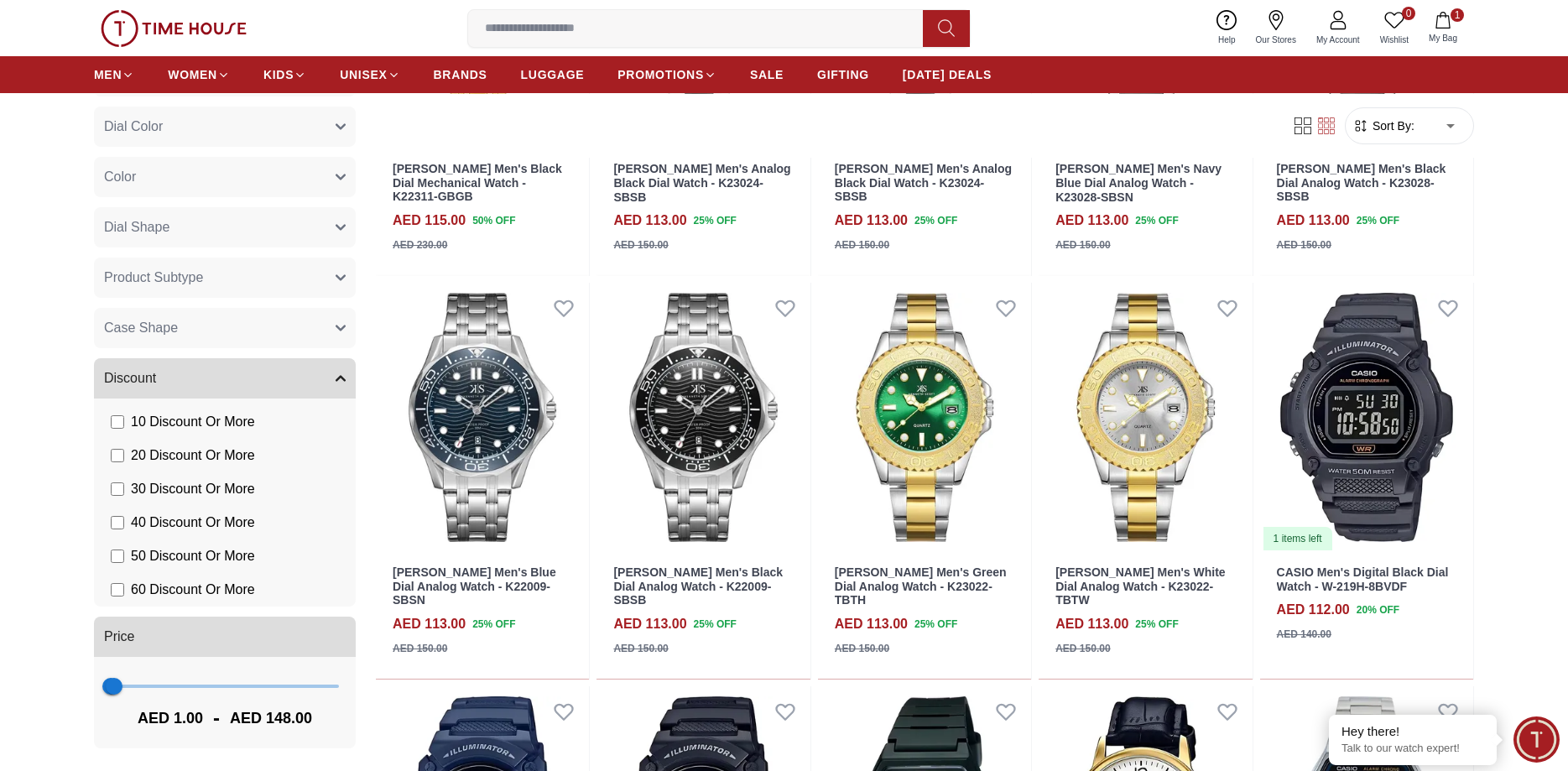
scroll to position [10268, 0]
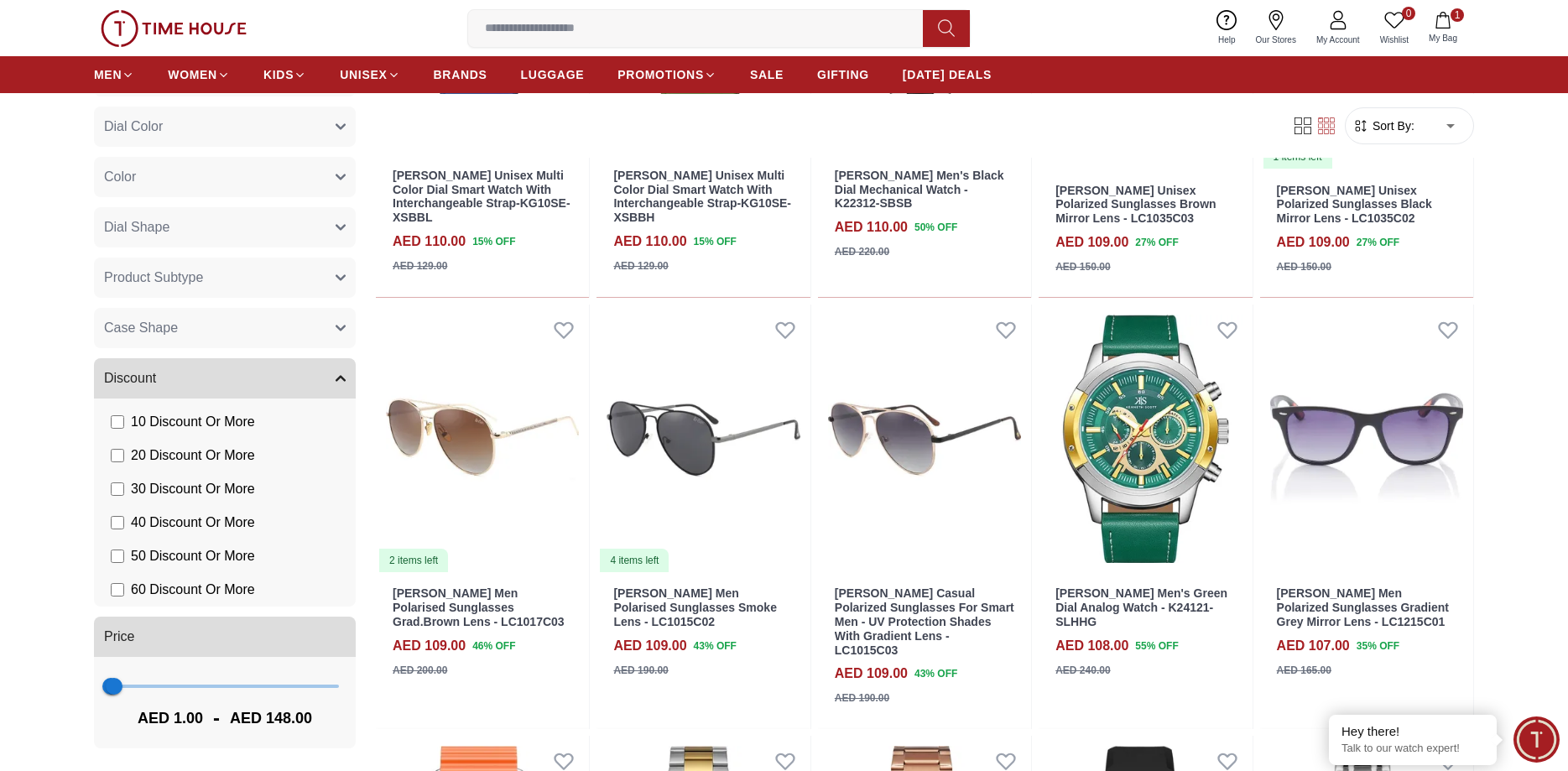
scroll to position [12064, 0]
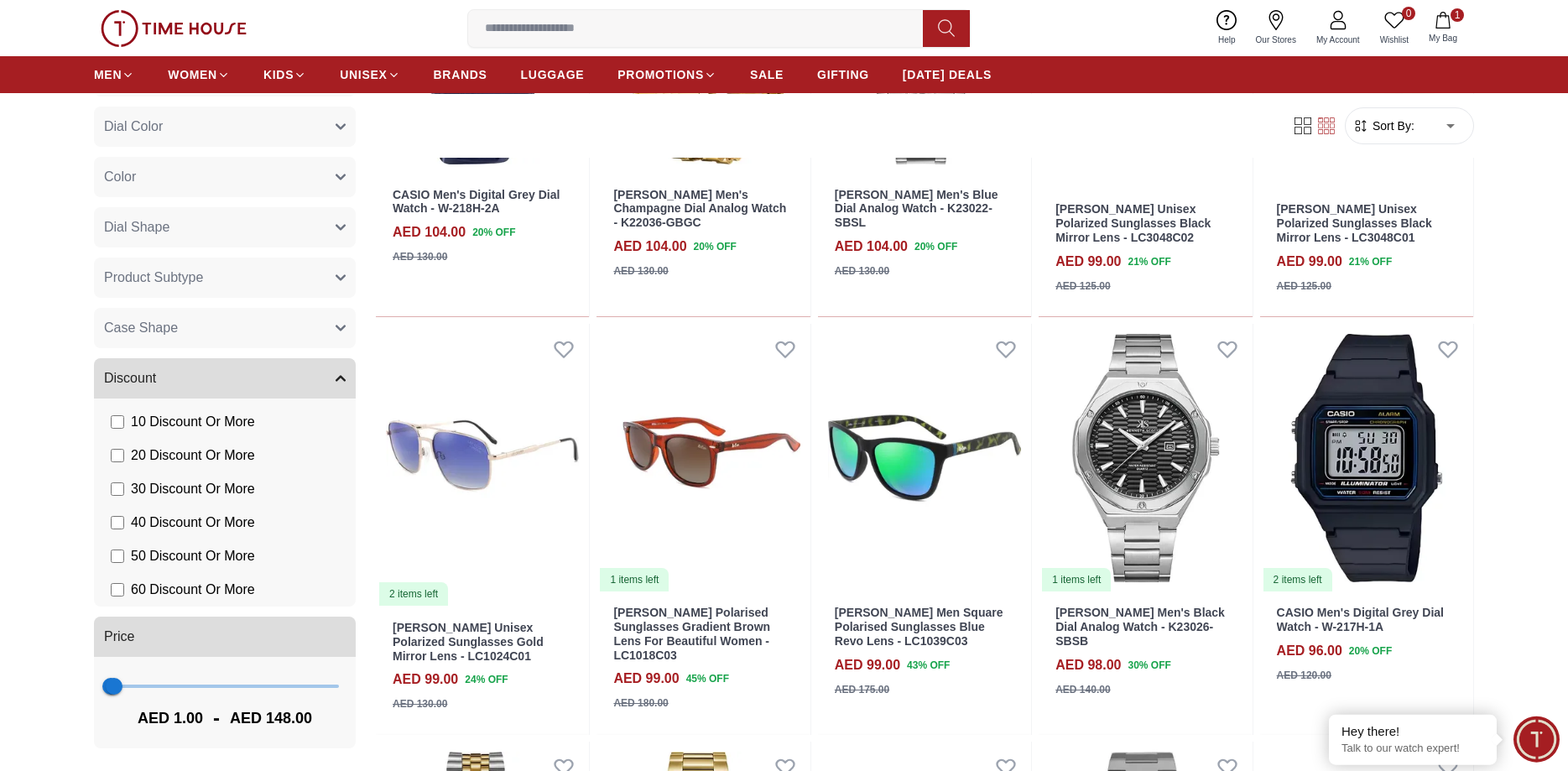
scroll to position [13690, 0]
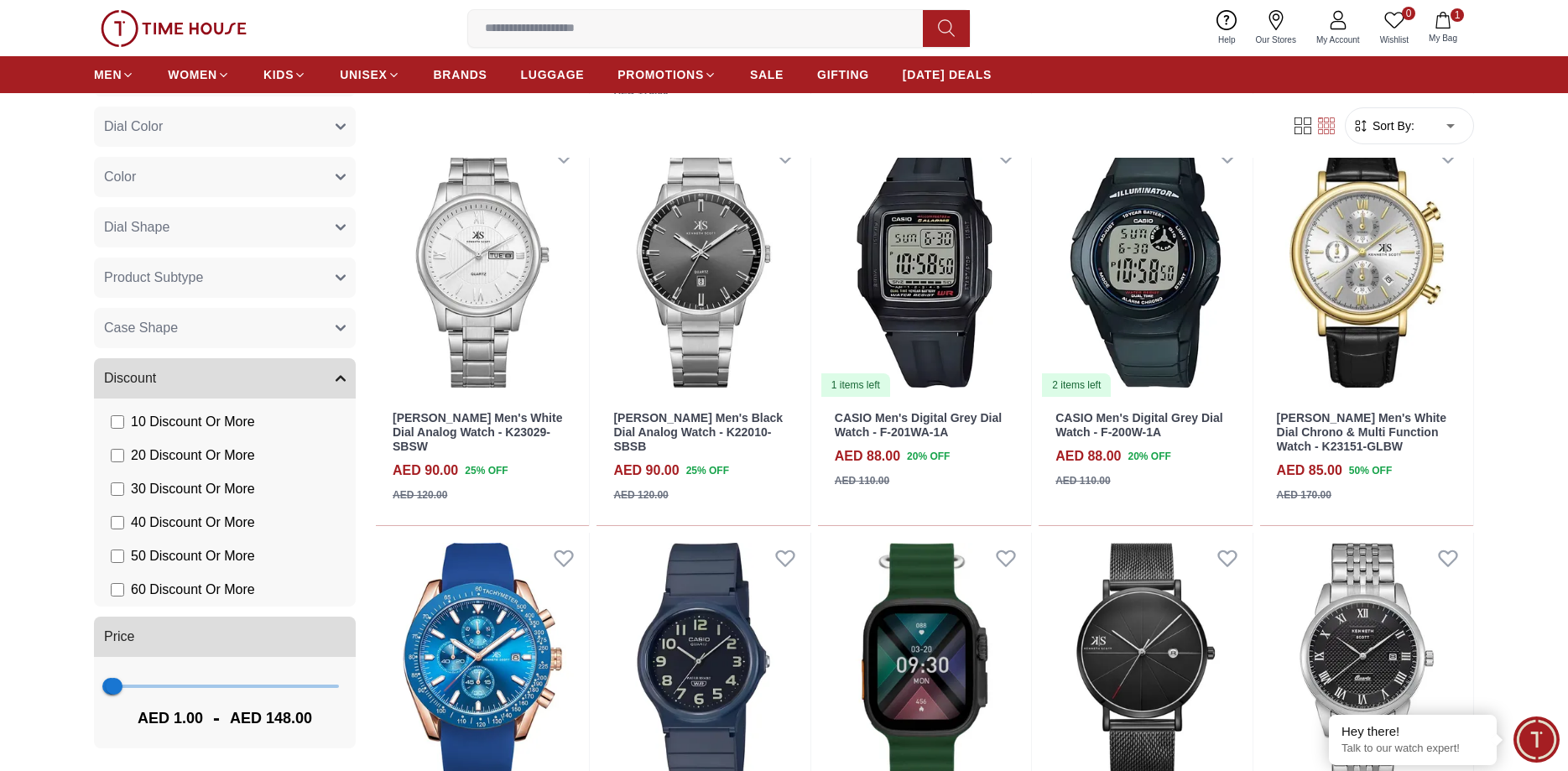
scroll to position [15129, 0]
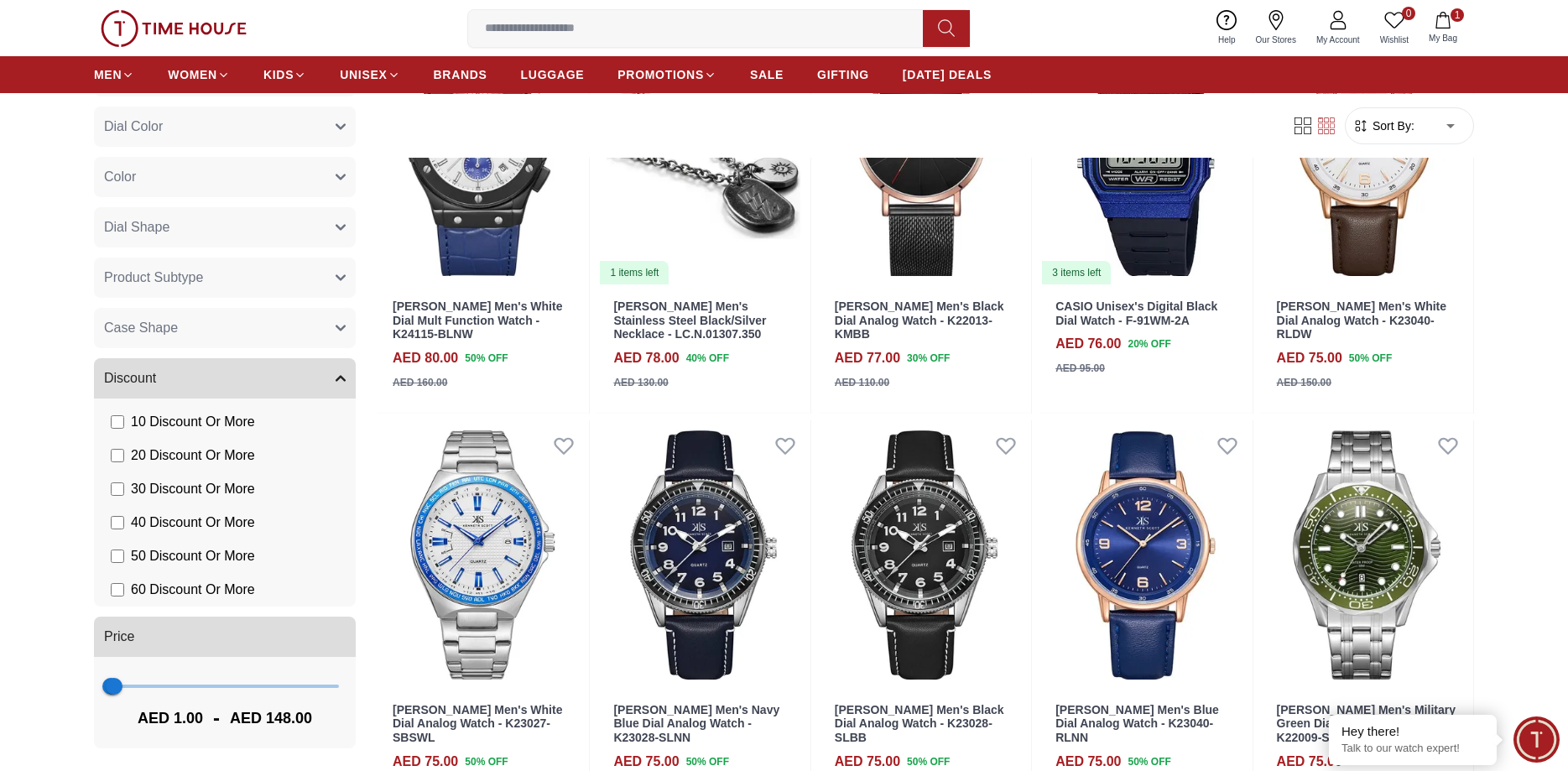
scroll to position [16784, 0]
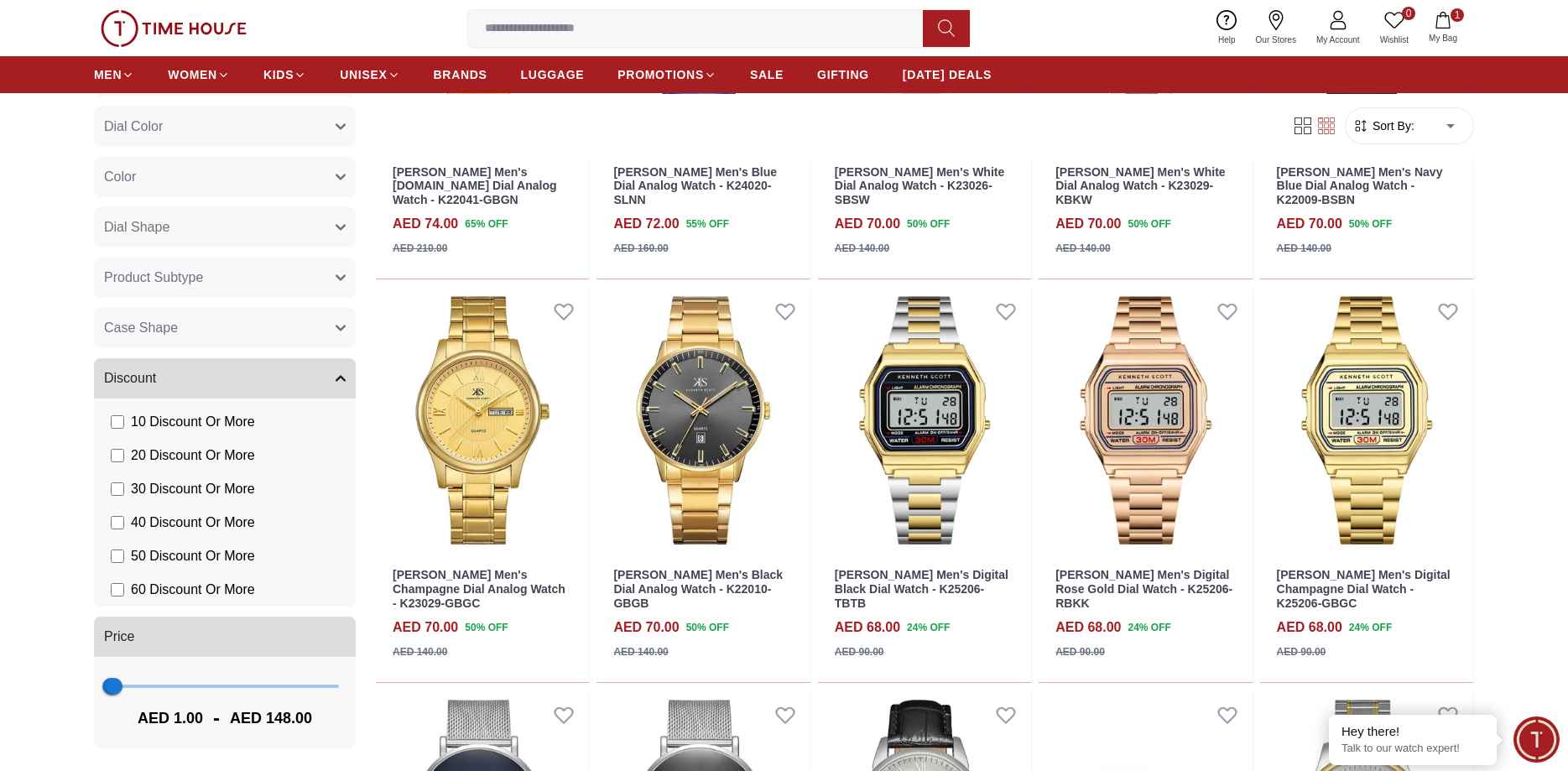
scroll to position [18139, 0]
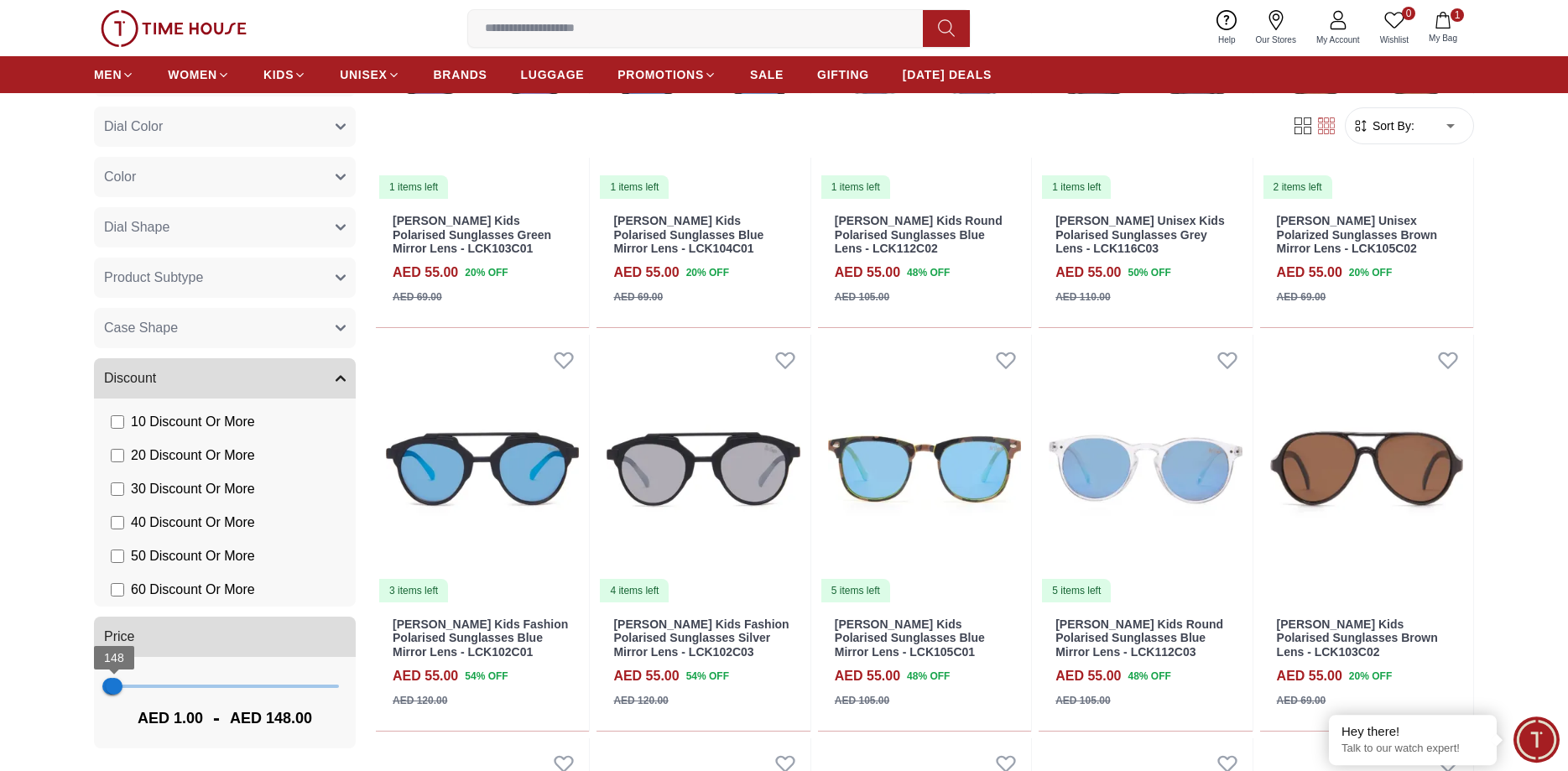
scroll to position [19966, 0]
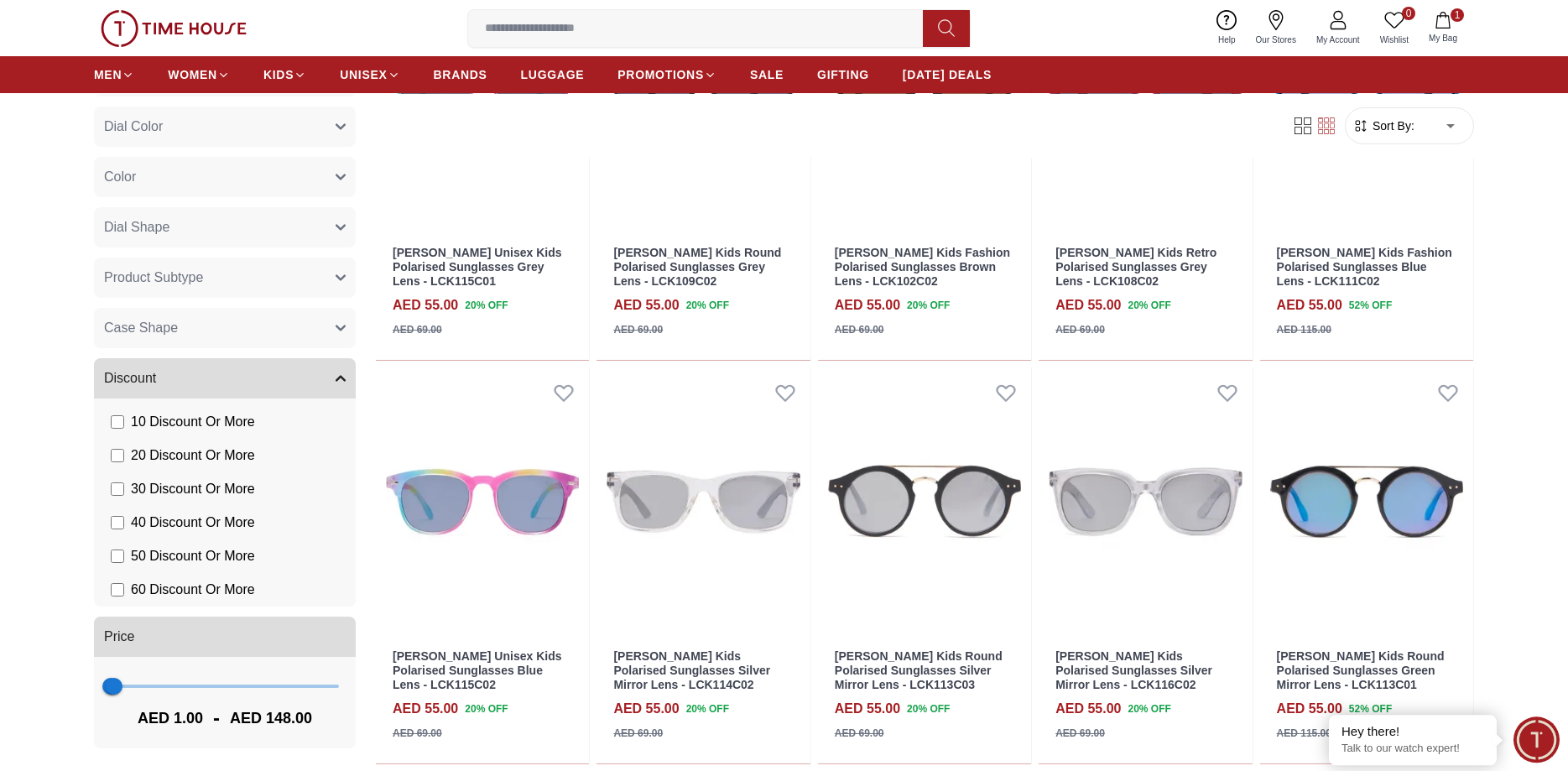
scroll to position [20358, 0]
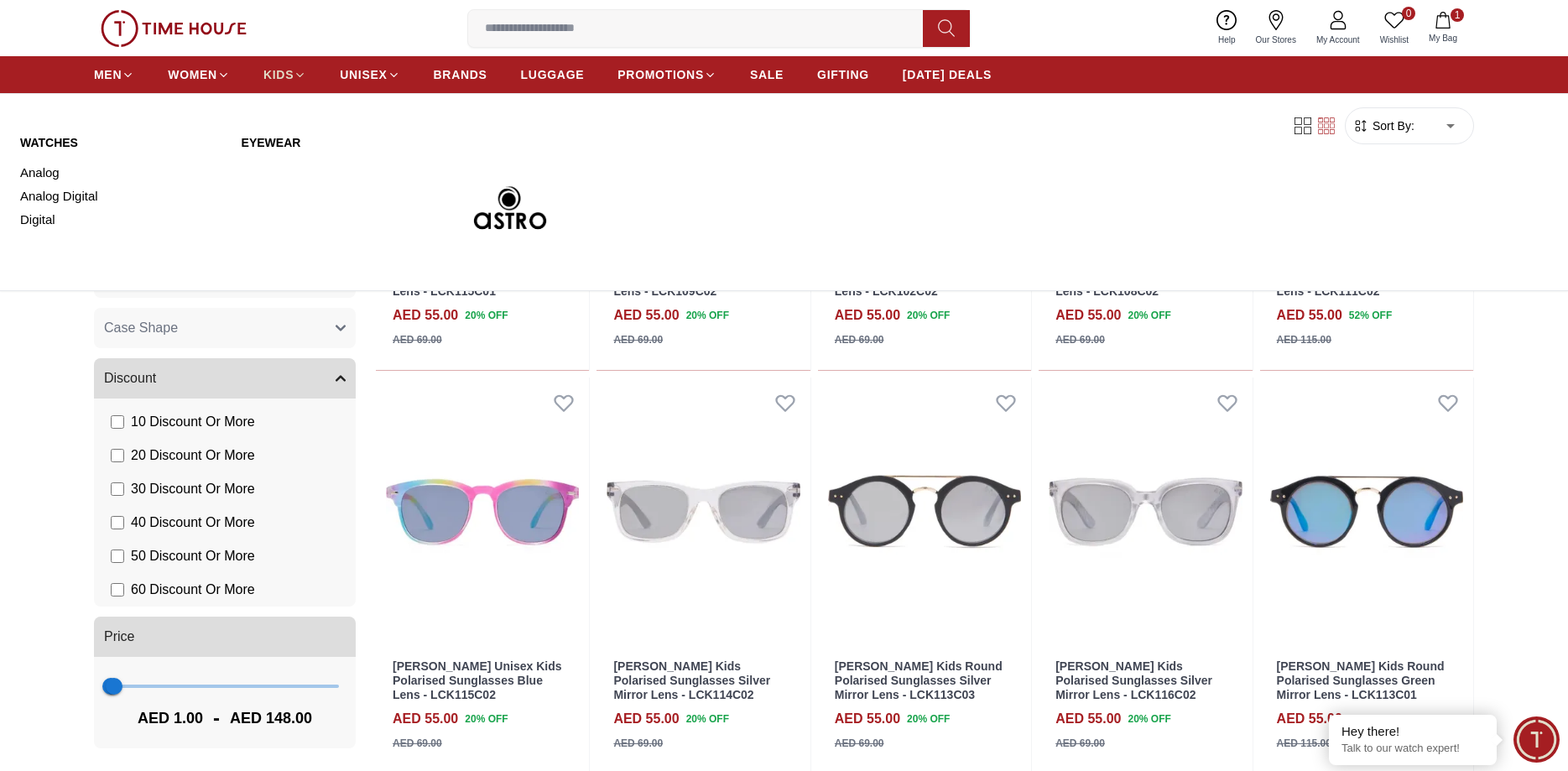
click at [268, 79] on span "KIDS" at bounding box center [278, 74] width 30 height 17
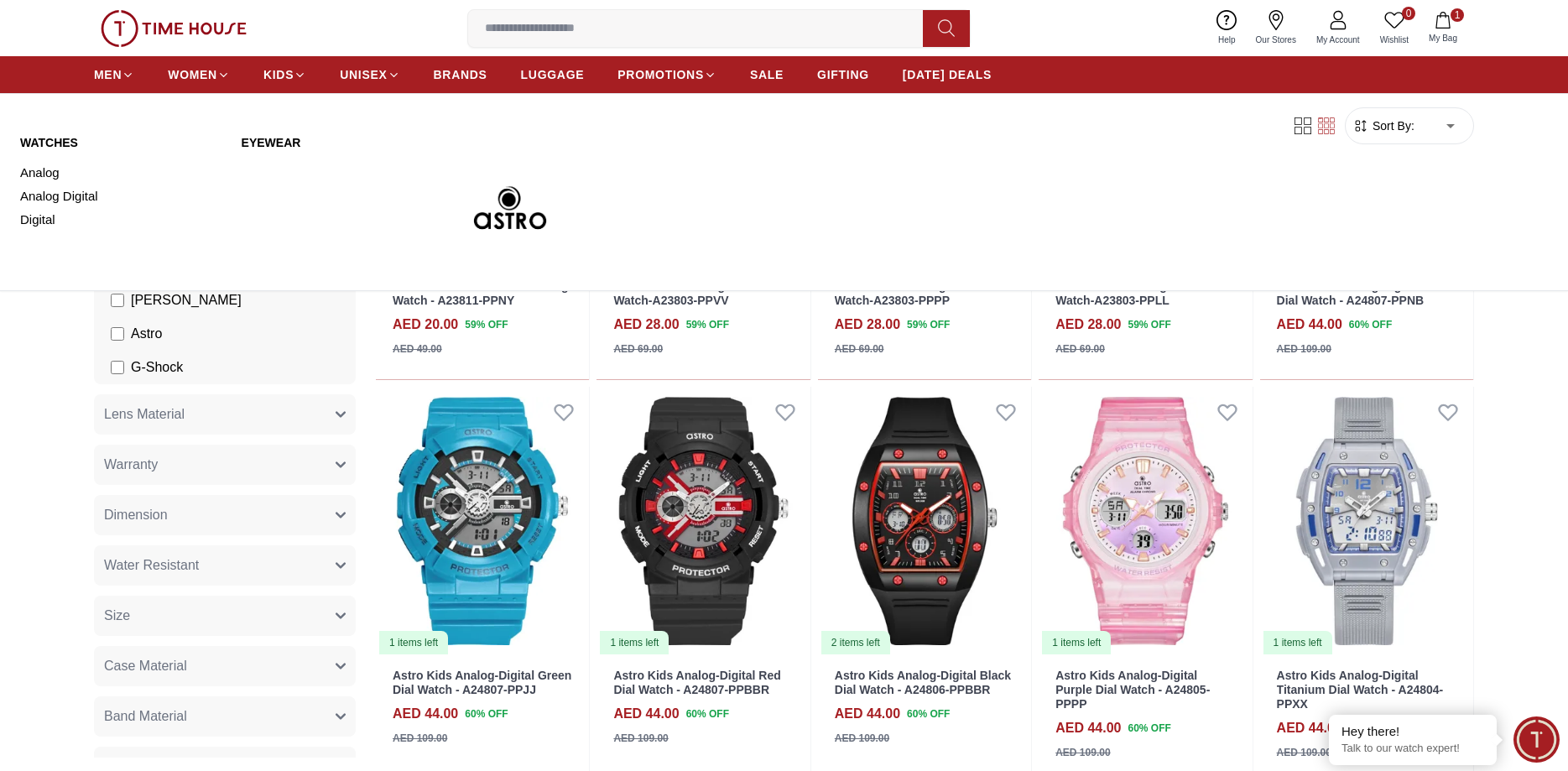
scroll to position [2766, 0]
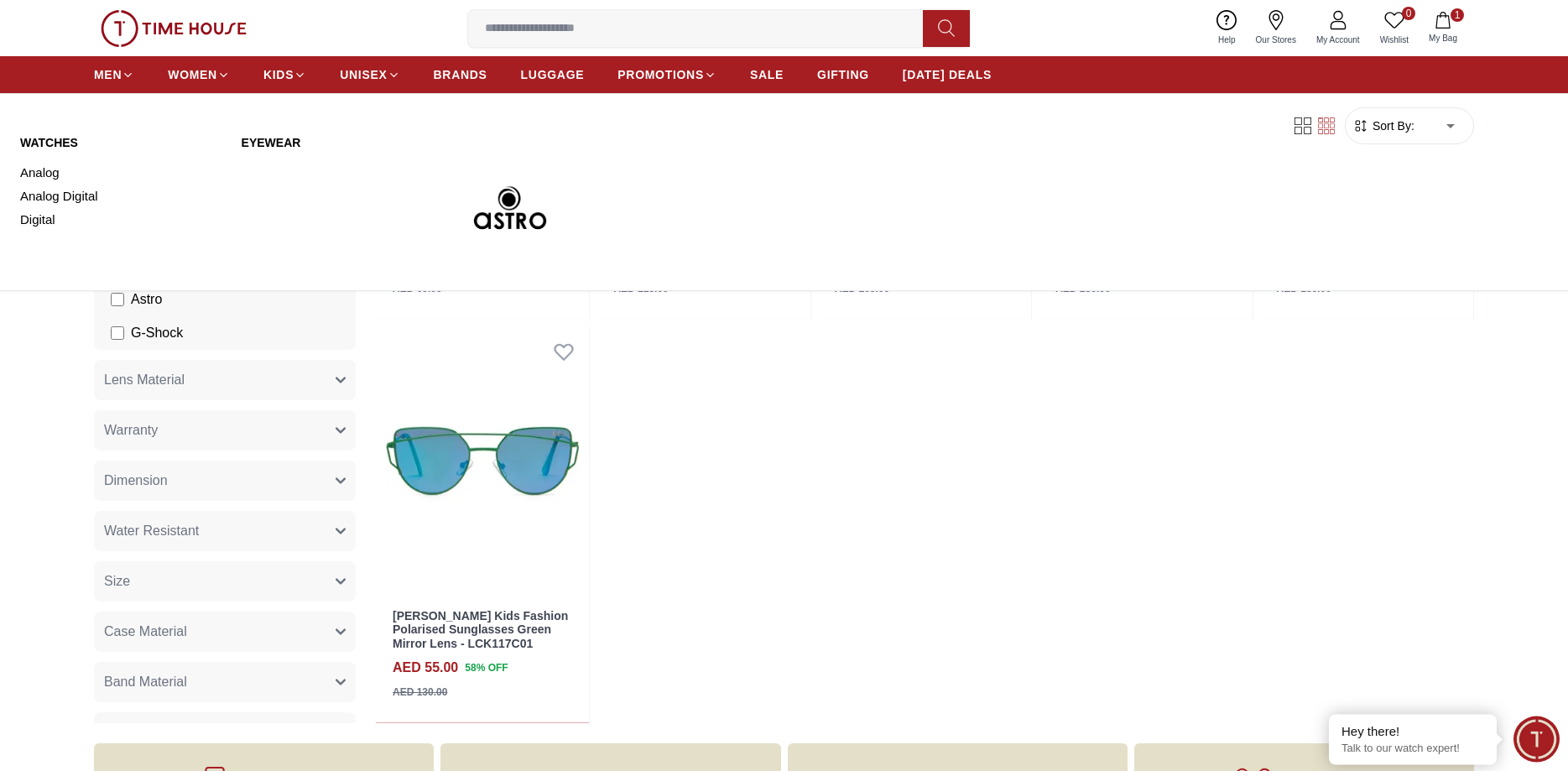
scroll to position [5504, 0]
